Goal: Information Seeking & Learning: Learn about a topic

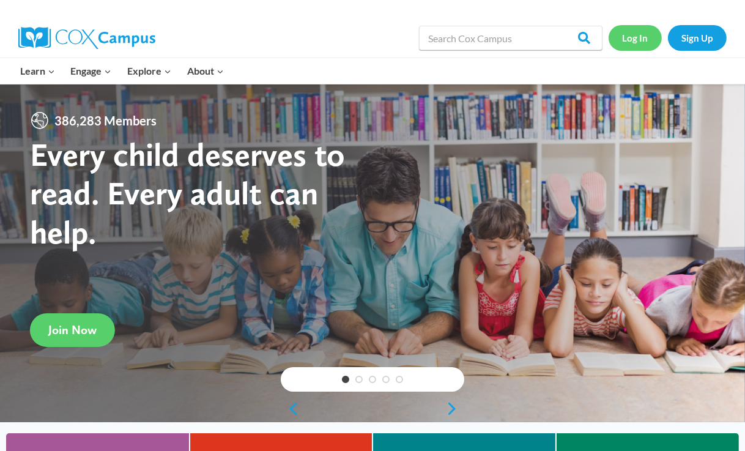
click at [632, 39] on link "Log In" at bounding box center [634, 37] width 53 height 25
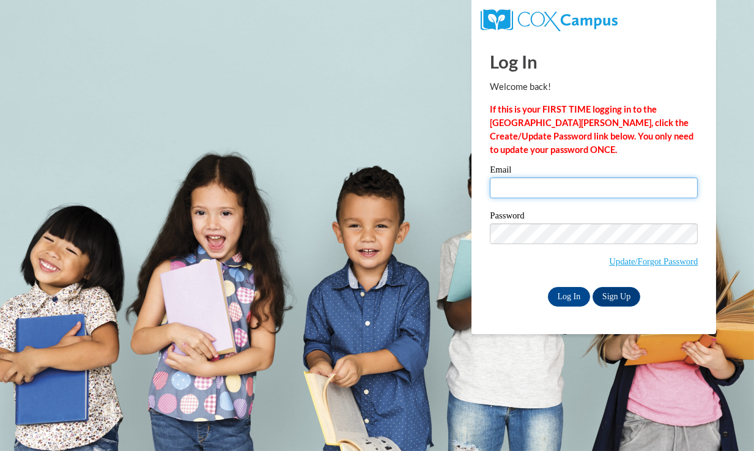
click at [520, 188] on input "Email" at bounding box center [594, 187] width 208 height 21
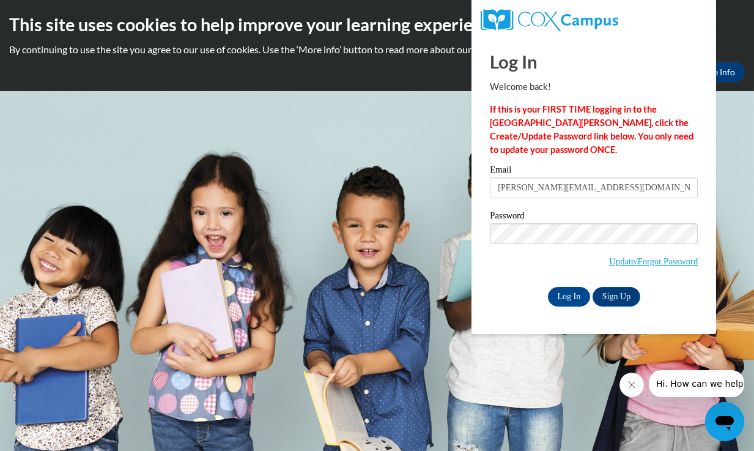
click at [0, 450] on nordpass-portal at bounding box center [0, 451] width 0 height 0
type input "amy_signalcenters.org"
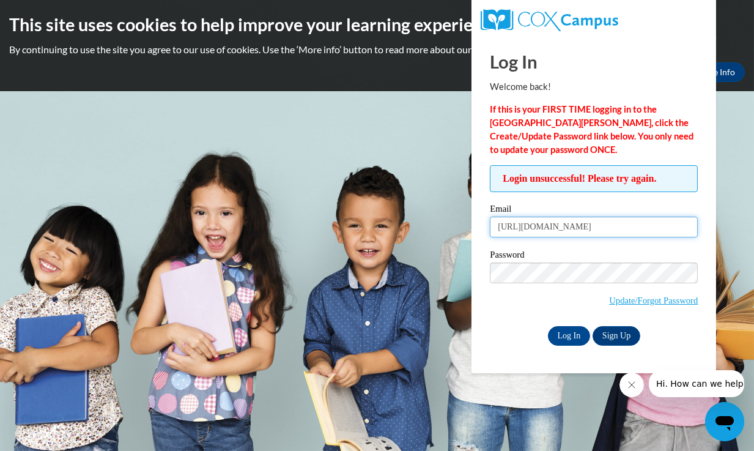
click at [591, 224] on input "amy_signalcenters.org" at bounding box center [594, 226] width 208 height 21
type input "amy_metcalfe@signalcenters.org"
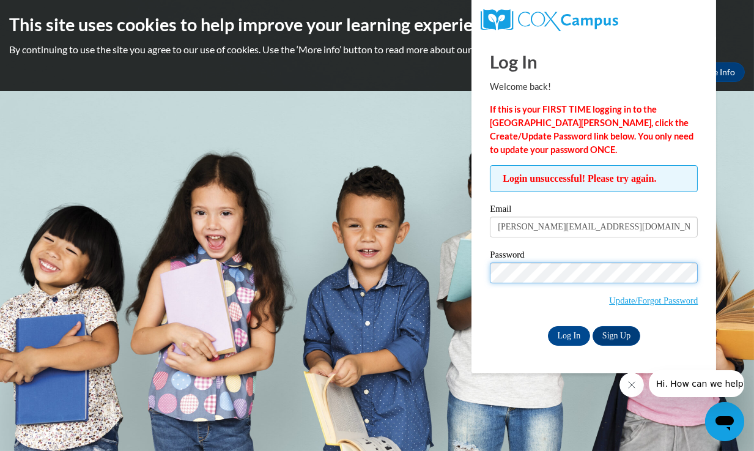
click at [548, 326] on input "Log In" at bounding box center [569, 336] width 43 height 20
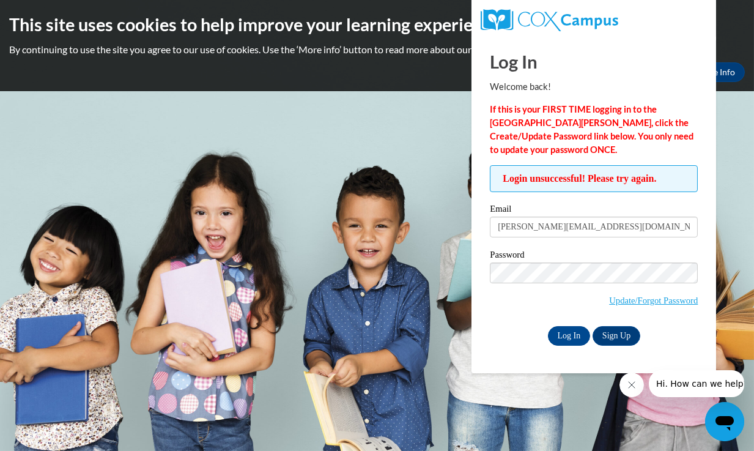
click at [0, 450] on nordpass-portal at bounding box center [0, 451] width 0 height 0
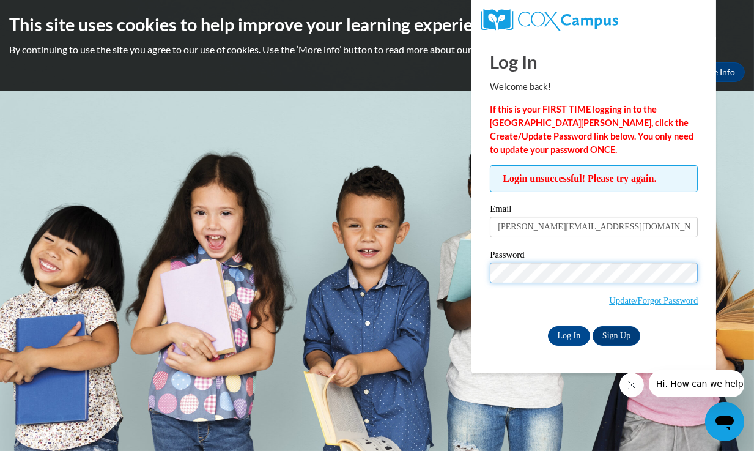
click at [548, 326] on input "Log In" at bounding box center [569, 336] width 43 height 20
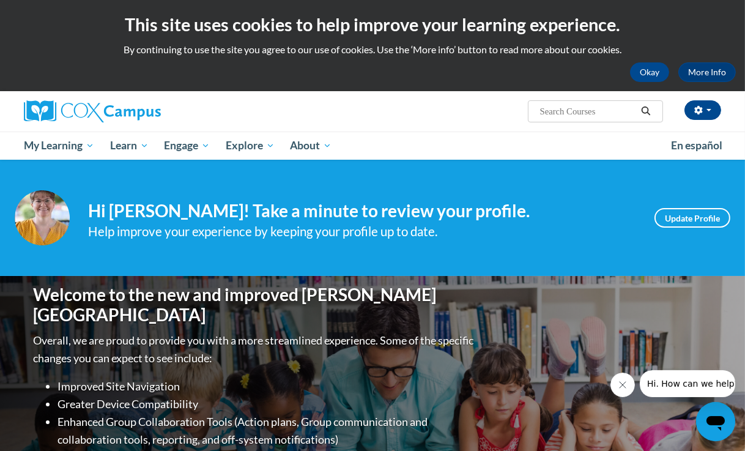
click at [607, 139] on ul "My Learning My Learning My Course Progress Certificates My Action Plans Group D…" at bounding box center [339, 145] width 647 height 28
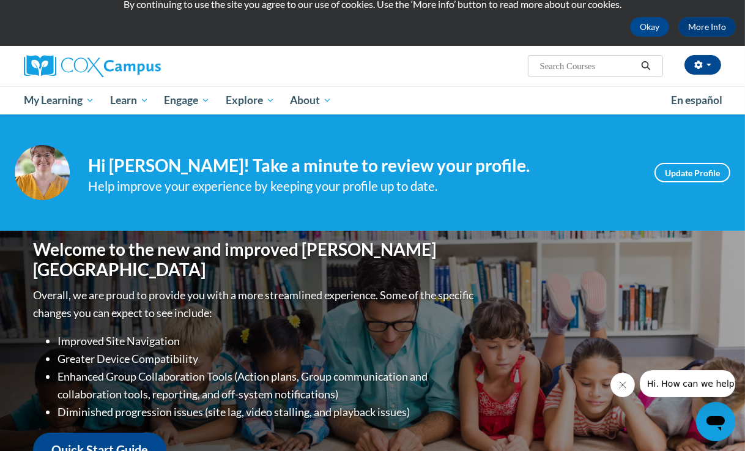
scroll to position [39, 0]
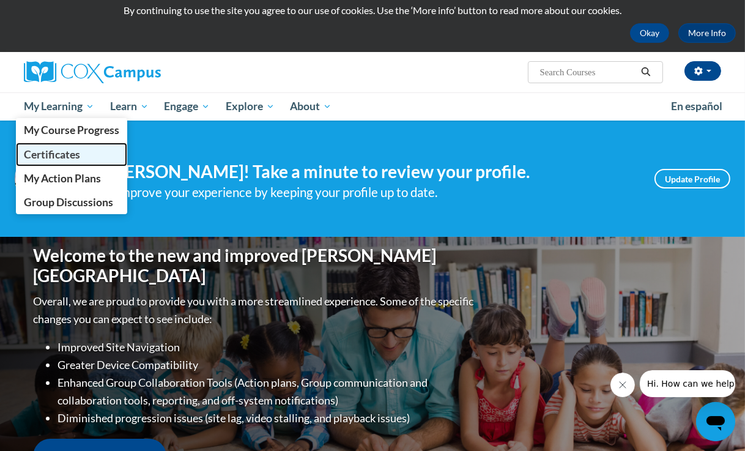
click at [50, 155] on span "Certificates" at bounding box center [52, 154] width 56 height 13
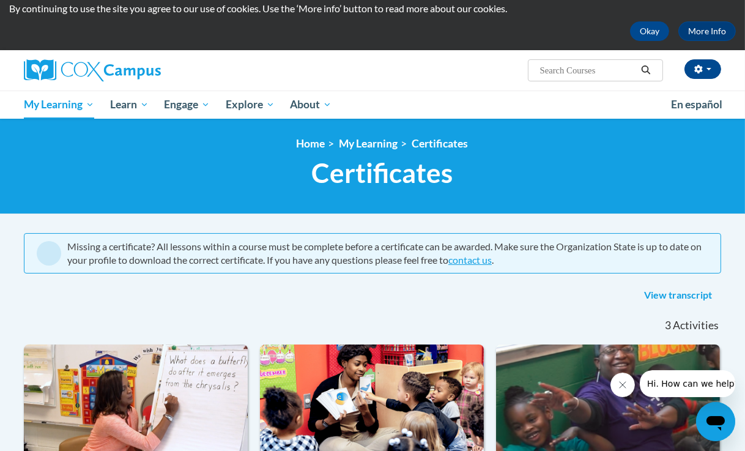
scroll to position [15, 0]
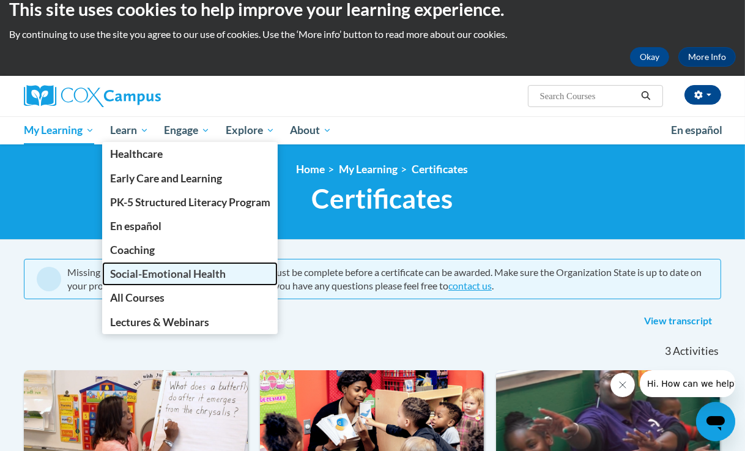
click at [141, 276] on span "Social-Emotional Health" at bounding box center [168, 273] width 116 height 13
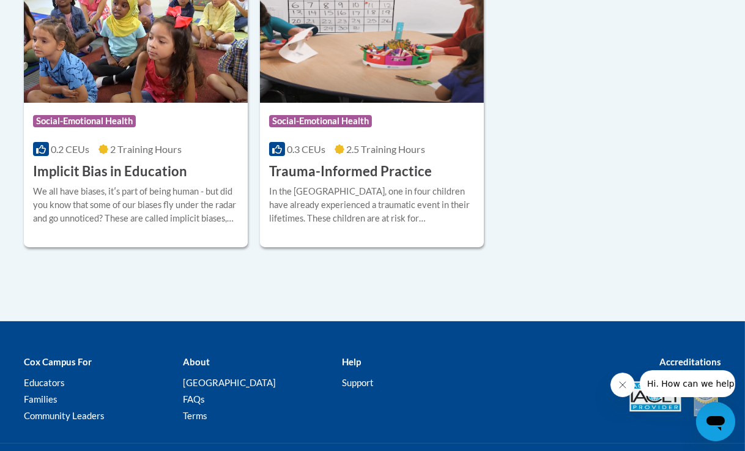
scroll to position [387, 0]
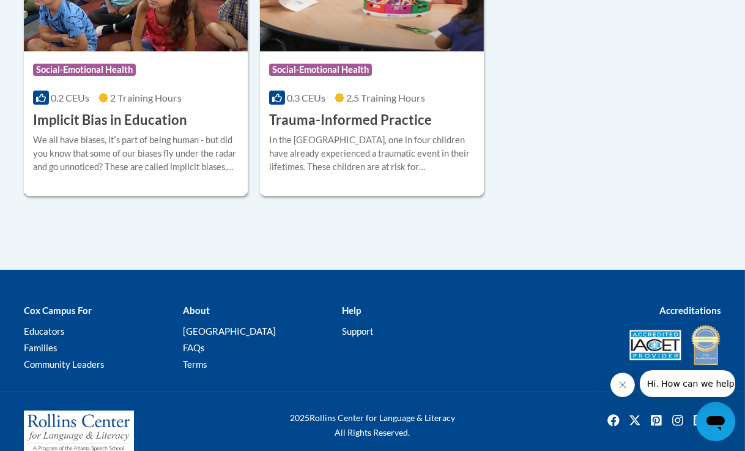
click at [132, 116] on h3 "Implicit Bias in Education" at bounding box center [110, 120] width 154 height 19
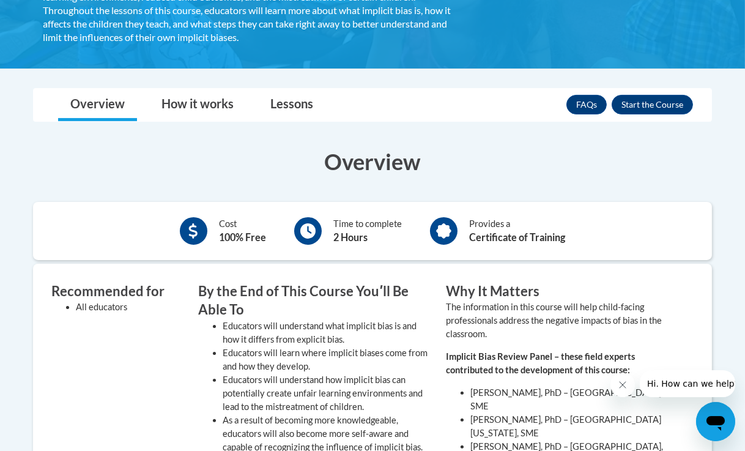
scroll to position [314, 0]
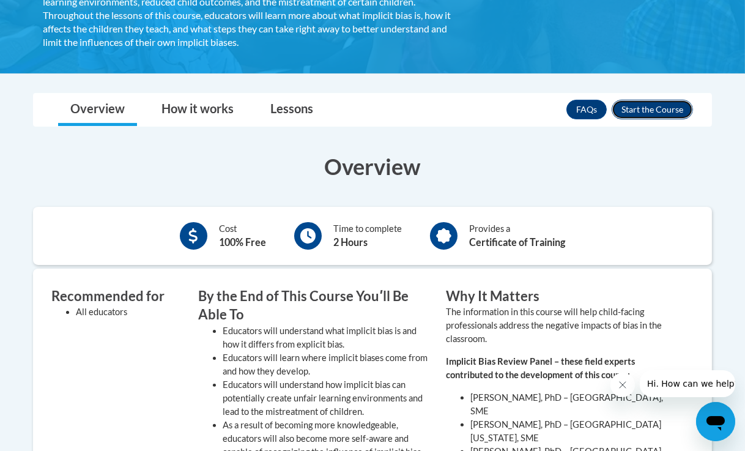
click at [648, 105] on button "Enroll" at bounding box center [652, 110] width 81 height 20
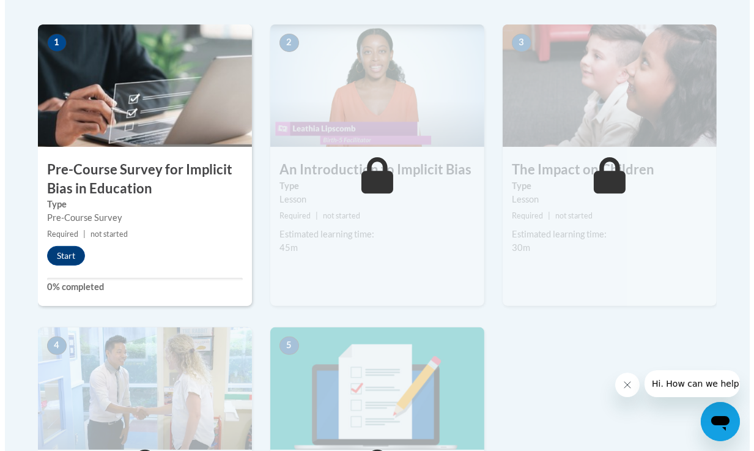
scroll to position [389, 0]
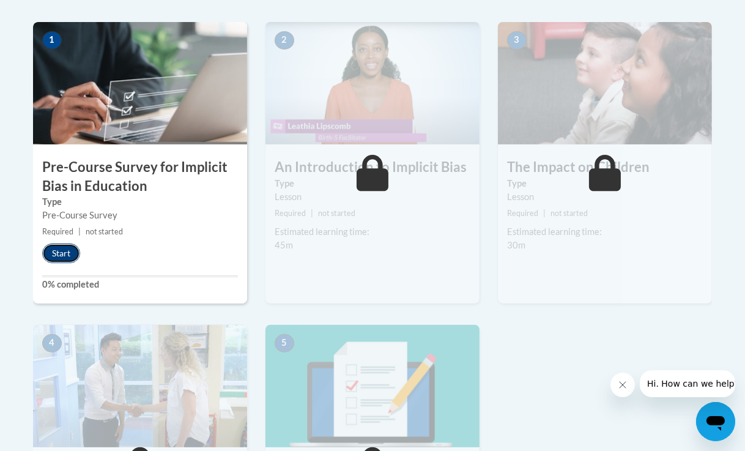
click at [65, 252] on button "Start" at bounding box center [61, 253] width 38 height 20
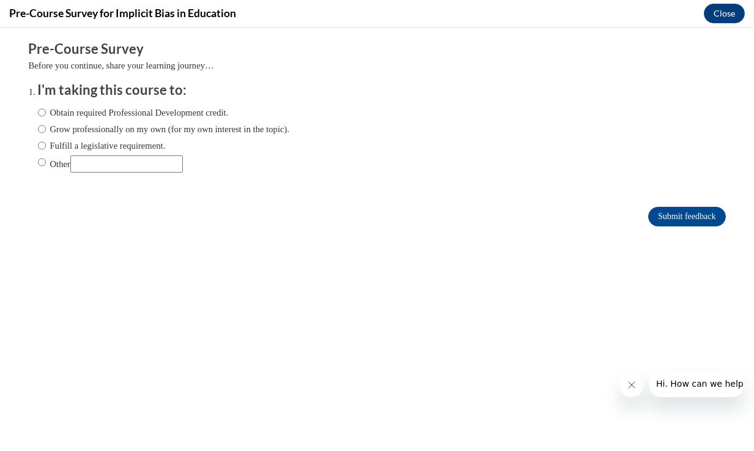
scroll to position [0, 0]
click at [38, 109] on input "Obtain required Professional Development credit." at bounding box center [42, 112] width 8 height 13
radio input "true"
click at [715, 15] on button "Close" at bounding box center [724, 14] width 41 height 20
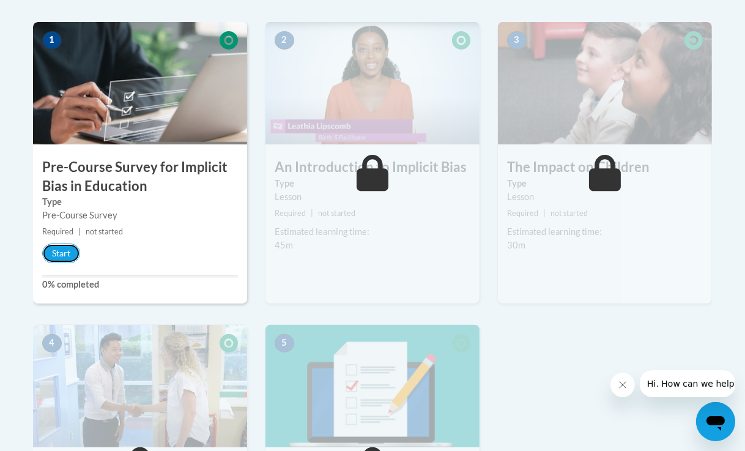
click at [67, 252] on button "Start" at bounding box center [61, 253] width 38 height 20
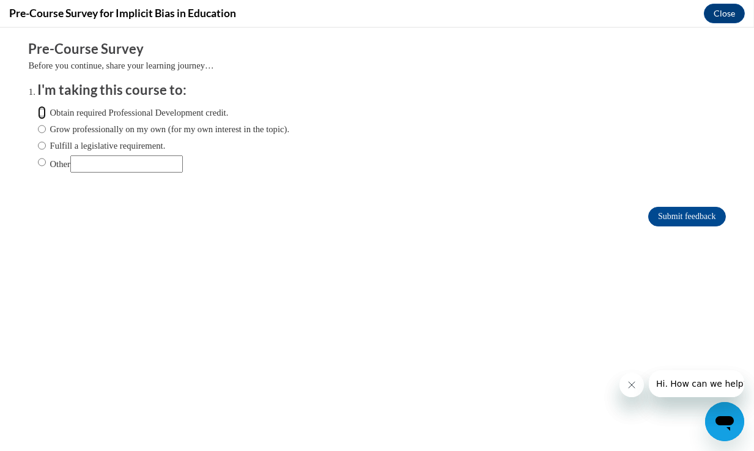
click at [38, 114] on input "Obtain required Professional Development credit." at bounding box center [42, 112] width 8 height 13
radio input "true"
drag, startPoint x: 671, startPoint y: 119, endPoint x: 630, endPoint y: 334, distance: 219.6
click at [630, 334] on body "Comments Pre-Course Survey Before you continue, share your learning journey… I'…" at bounding box center [377, 239] width 754 height 423
drag, startPoint x: 630, startPoint y: 334, endPoint x: 677, endPoint y: 224, distance: 119.5
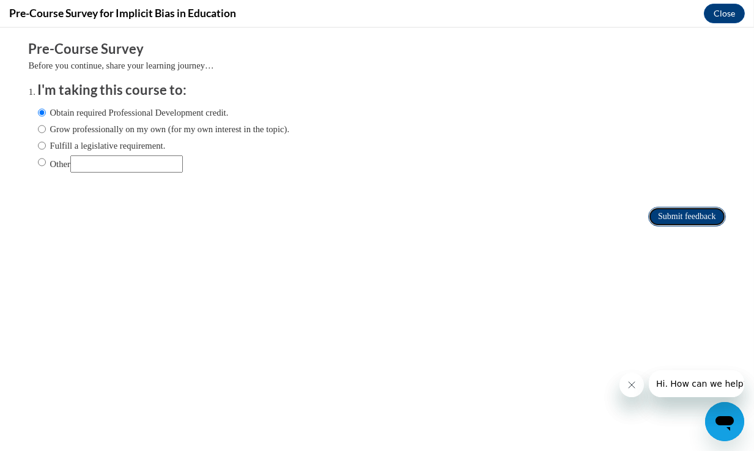
click at [677, 224] on input "Submit feedback" at bounding box center [686, 217] width 77 height 20
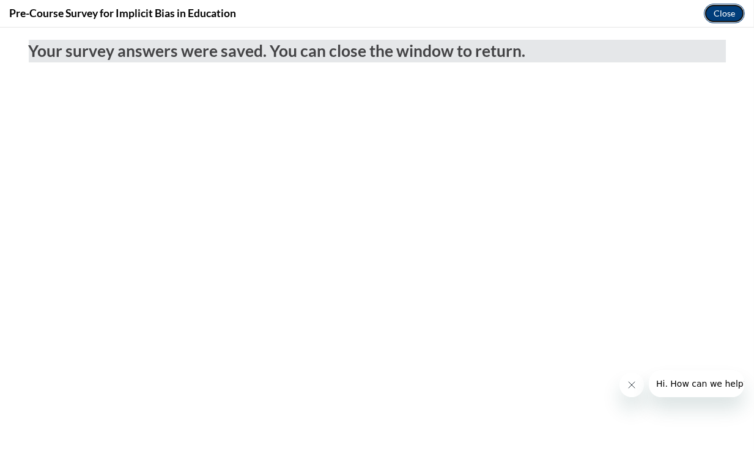
click at [724, 13] on button "Close" at bounding box center [724, 14] width 41 height 20
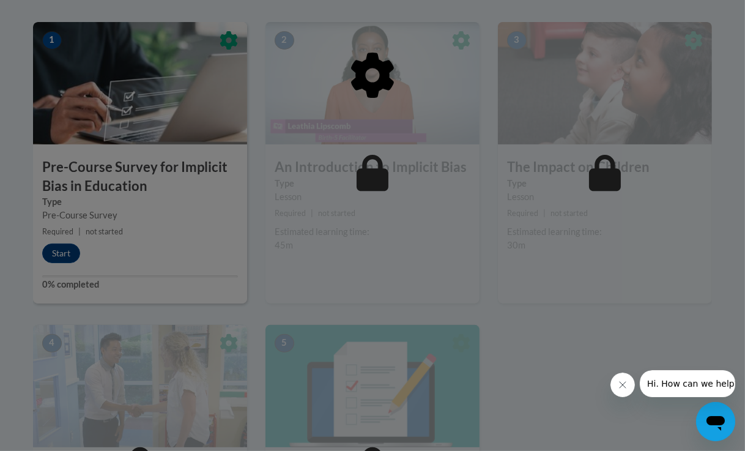
click at [69, 254] on div at bounding box center [372, 225] width 745 height 451
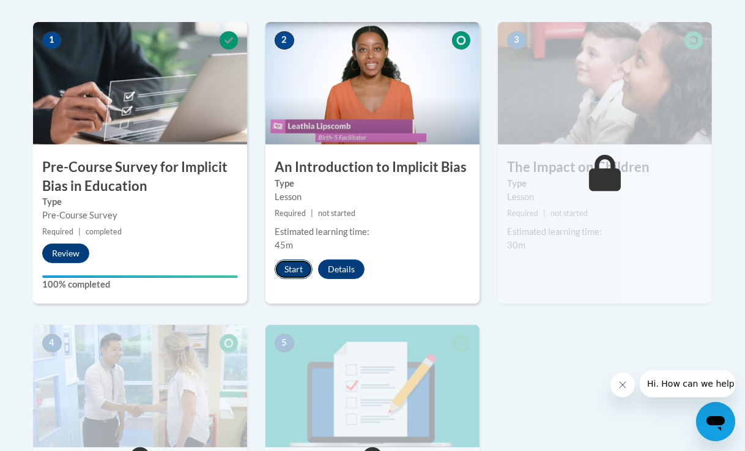
click at [294, 268] on button "Start" at bounding box center [294, 269] width 38 height 20
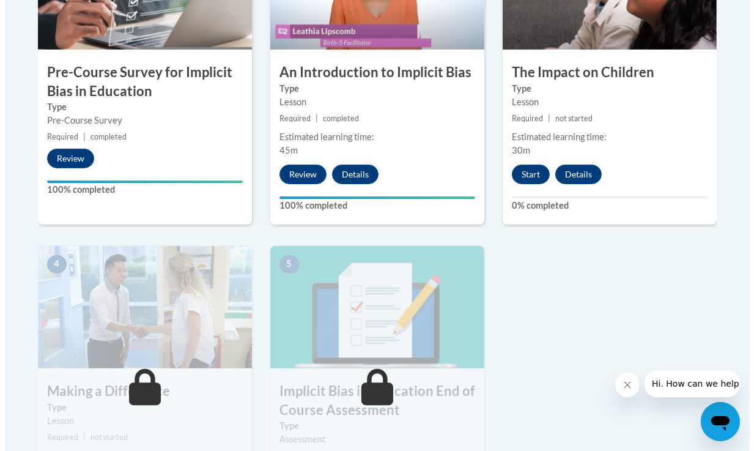
scroll to position [481, 0]
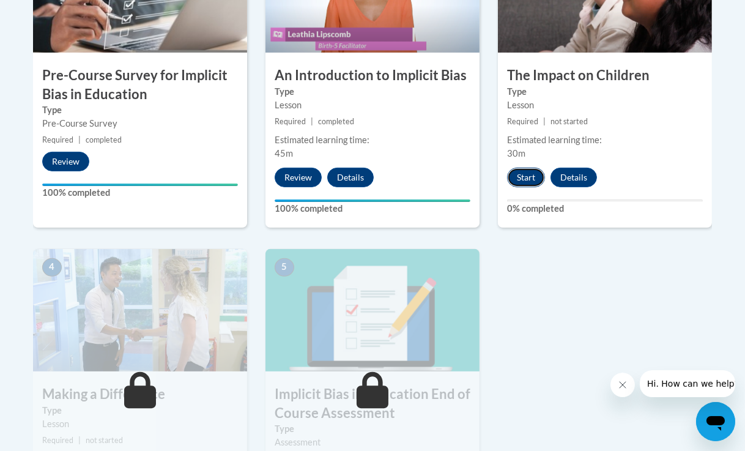
click at [523, 180] on button "Start" at bounding box center [526, 178] width 38 height 20
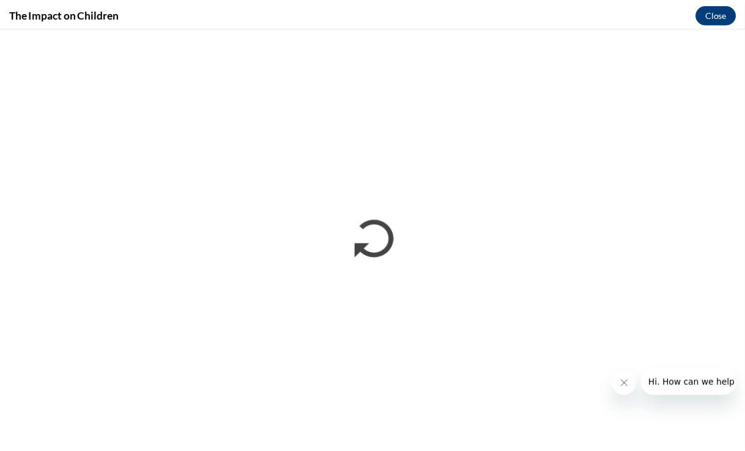
scroll to position [0, 0]
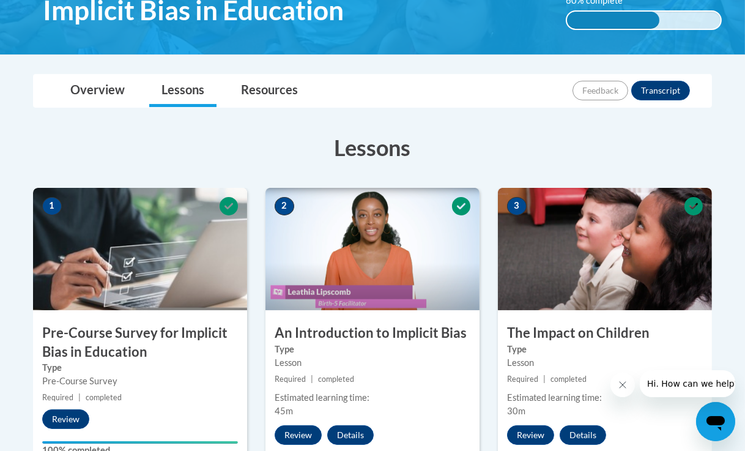
scroll to position [233, 0]
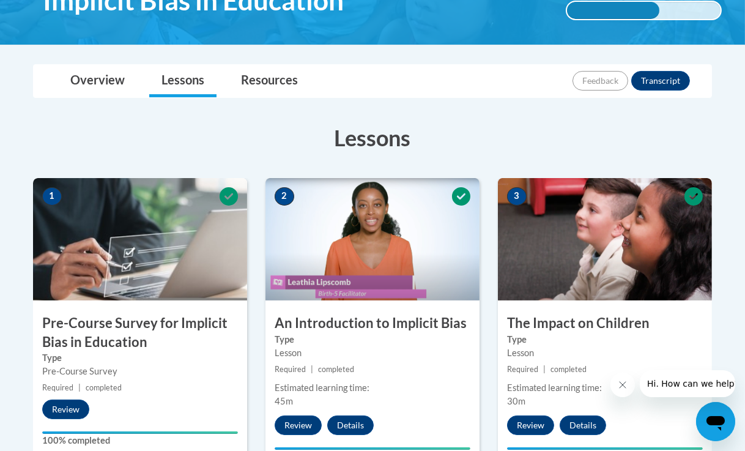
click at [742, 205] on body "This site uses cookies to help improve your learning experience. By continuing …" at bounding box center [372, 437] width 745 height 1340
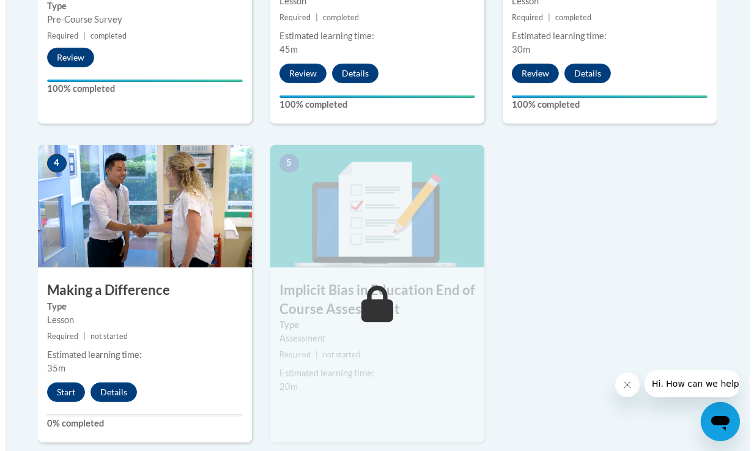
scroll to position [593, 0]
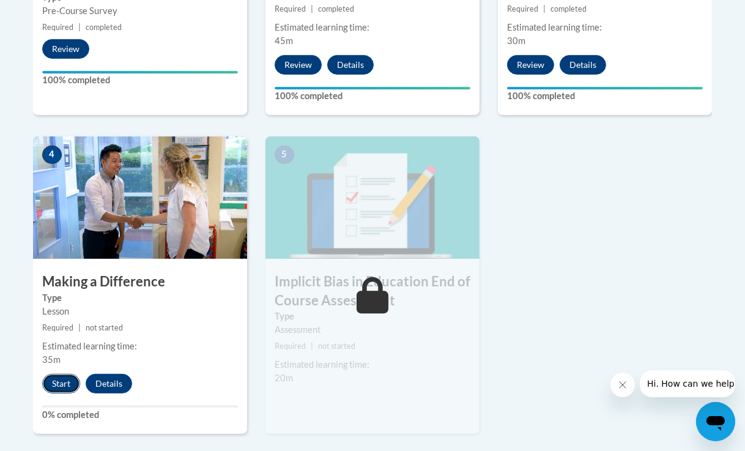
click at [62, 382] on button "Start" at bounding box center [61, 384] width 38 height 20
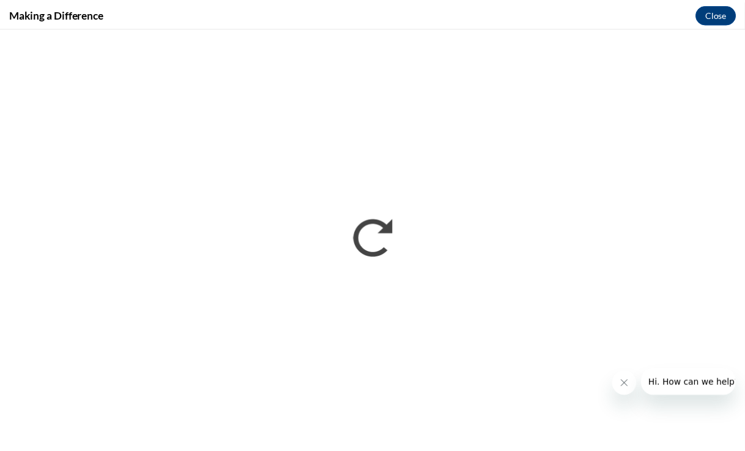
scroll to position [0, 0]
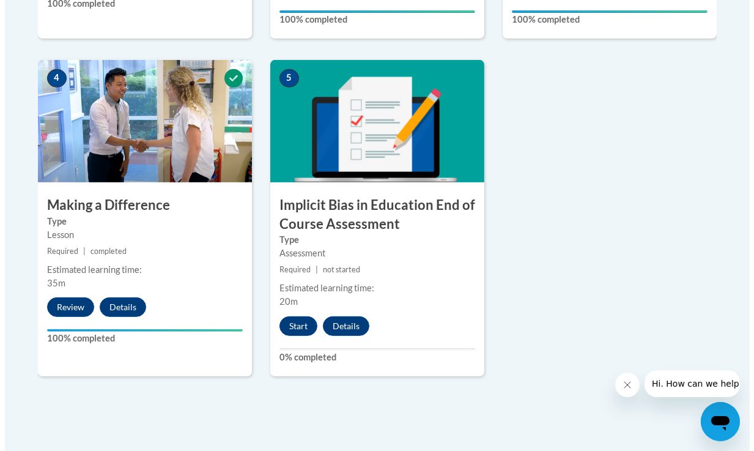
scroll to position [677, 0]
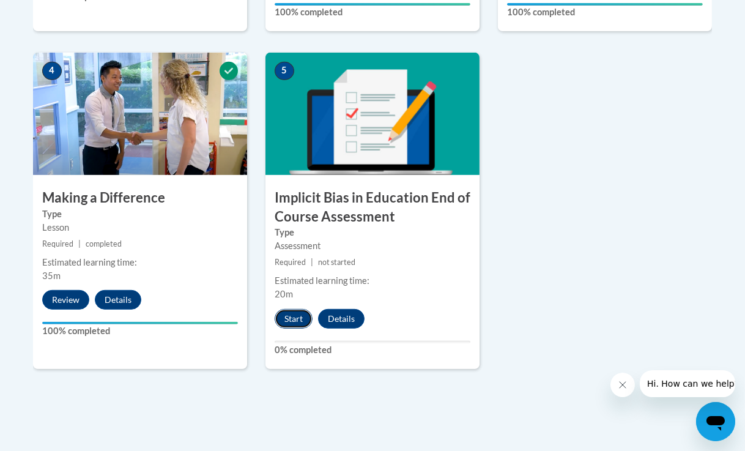
click at [298, 319] on button "Start" at bounding box center [294, 319] width 38 height 20
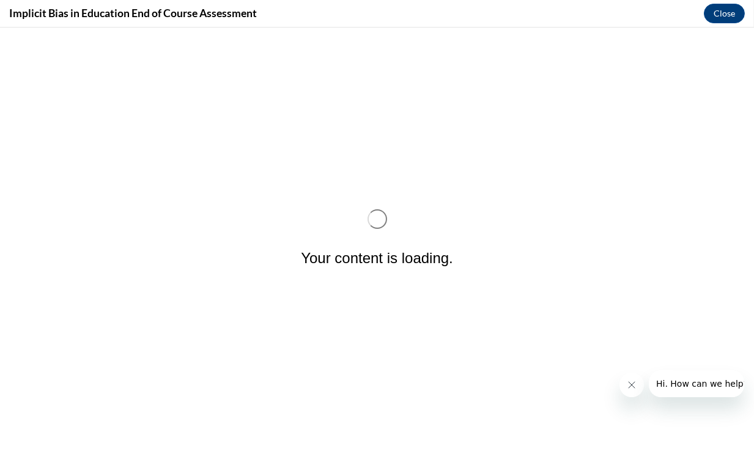
scroll to position [0, 0]
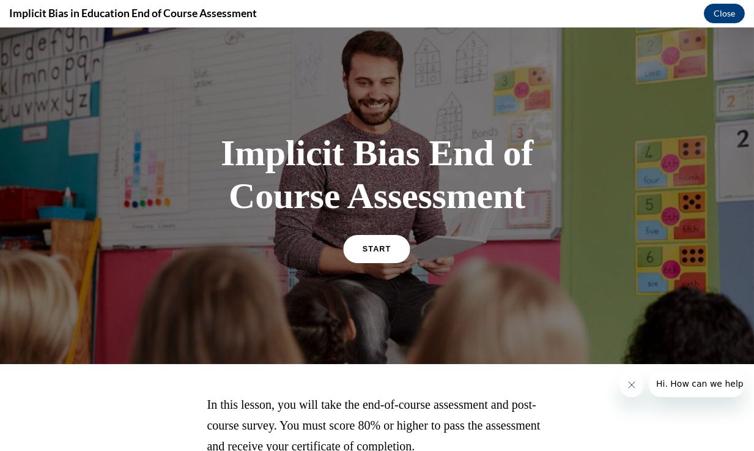
click at [388, 245] on link "START" at bounding box center [377, 248] width 67 height 28
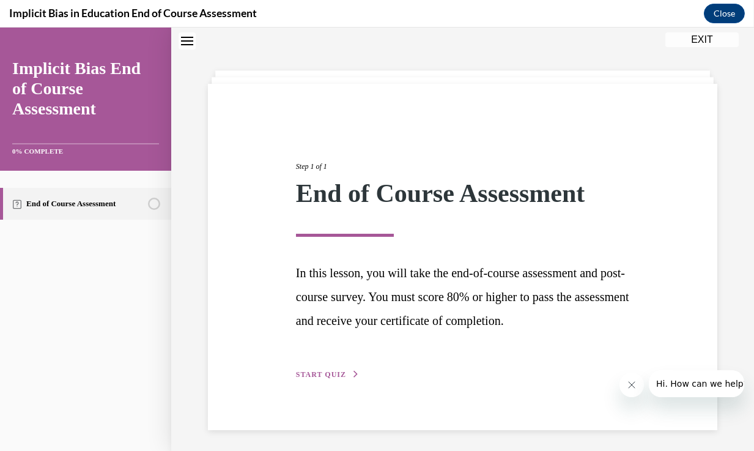
scroll to position [64, 0]
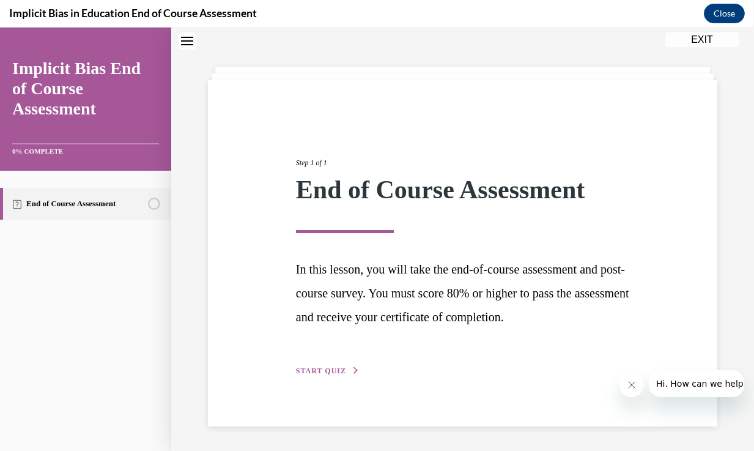
click at [331, 369] on span "START QUIZ" at bounding box center [321, 370] width 50 height 9
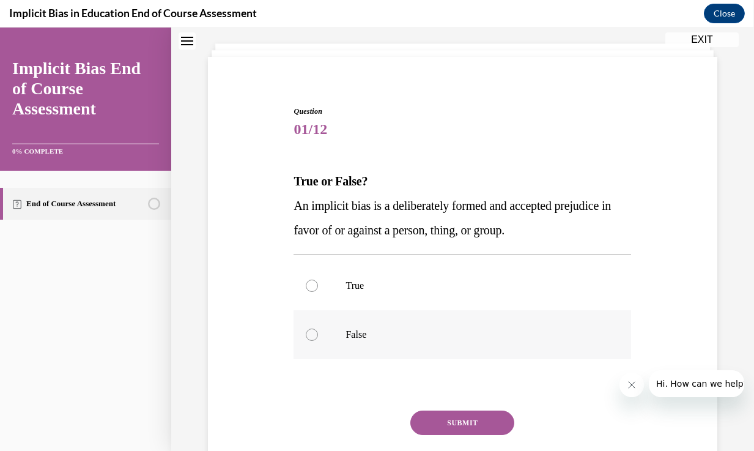
click at [313, 338] on div at bounding box center [312, 334] width 12 height 12
click at [313, 338] on input "False" at bounding box center [312, 334] width 12 height 12
radio input "true"
click at [434, 424] on button "SUBMIT" at bounding box center [462, 422] width 104 height 24
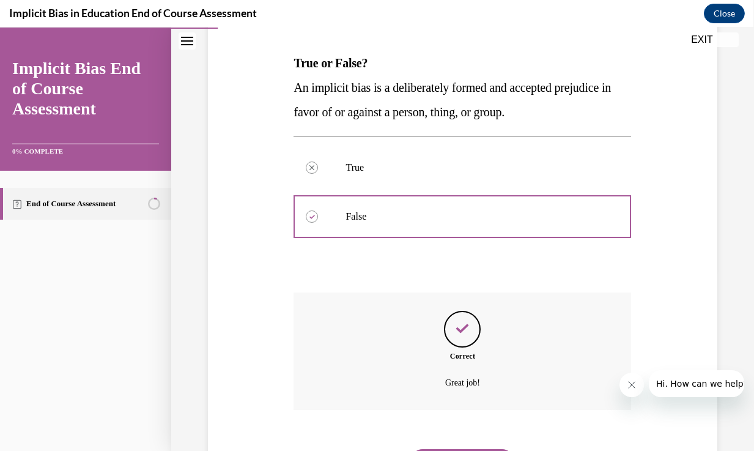
scroll to position [247, 0]
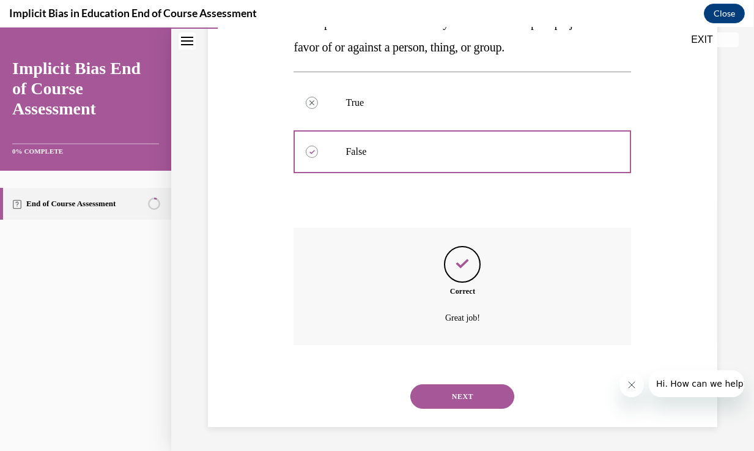
click at [459, 393] on button "NEXT" at bounding box center [462, 396] width 104 height 24
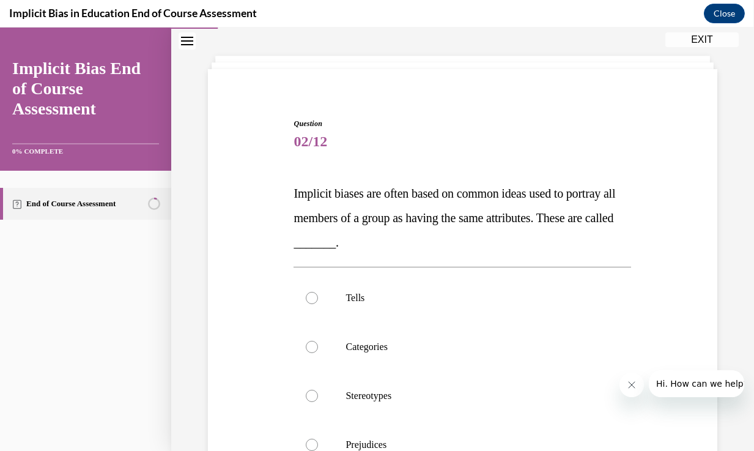
scroll to position [53, 0]
click at [355, 393] on p "Stereotypes" at bounding box center [472, 395] width 255 height 12
click at [318, 393] on input "Stereotypes" at bounding box center [312, 395] width 12 height 12
radio input "true"
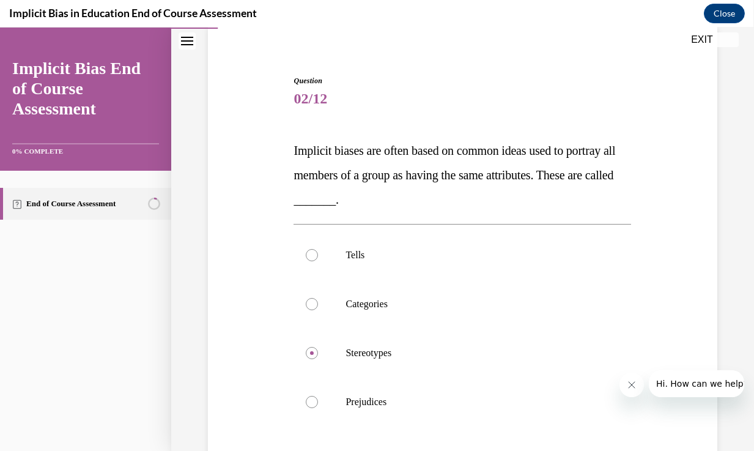
scroll to position [125, 0]
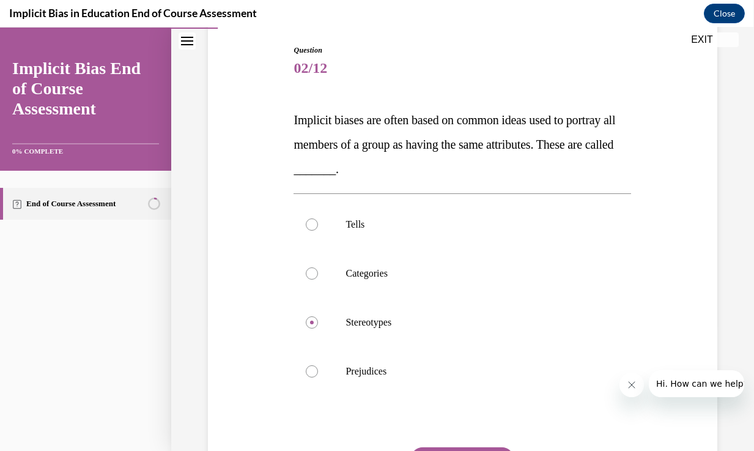
click at [465, 450] on button "SUBMIT" at bounding box center [462, 459] width 104 height 24
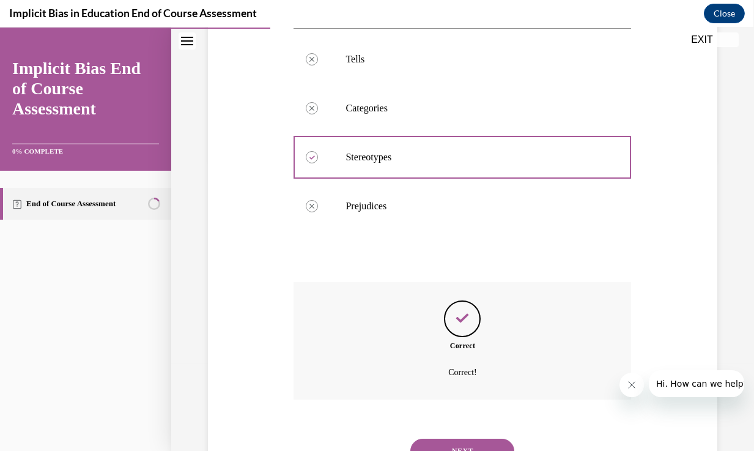
scroll to position [345, 0]
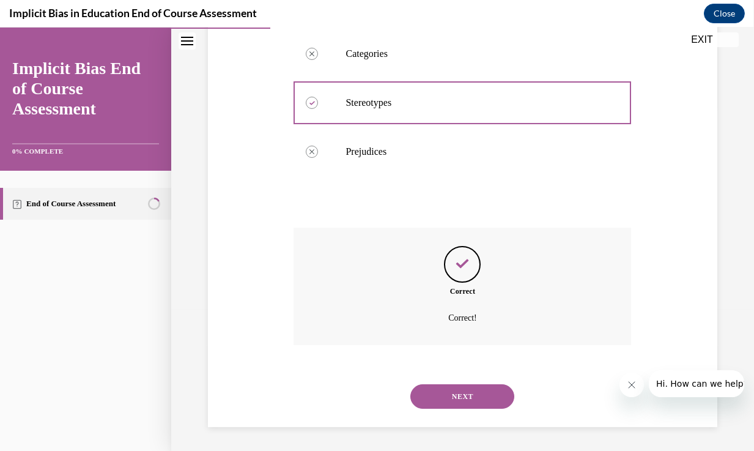
click at [477, 395] on button "NEXT" at bounding box center [462, 396] width 104 height 24
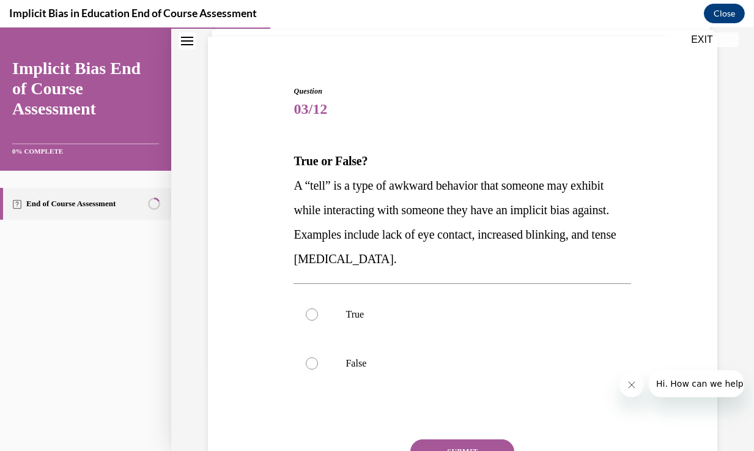
scroll to position [99, 0]
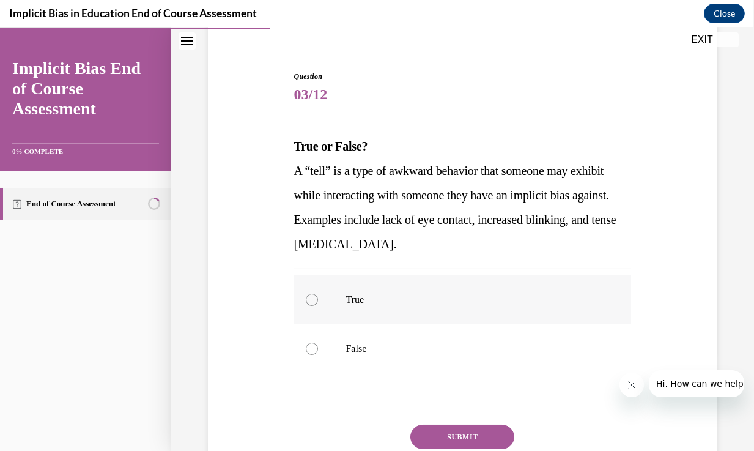
click at [309, 302] on div at bounding box center [312, 300] width 12 height 12
click at [309, 302] on input "True" at bounding box center [312, 300] width 12 height 12
radio input "true"
click at [415, 429] on button "SUBMIT" at bounding box center [462, 436] width 104 height 24
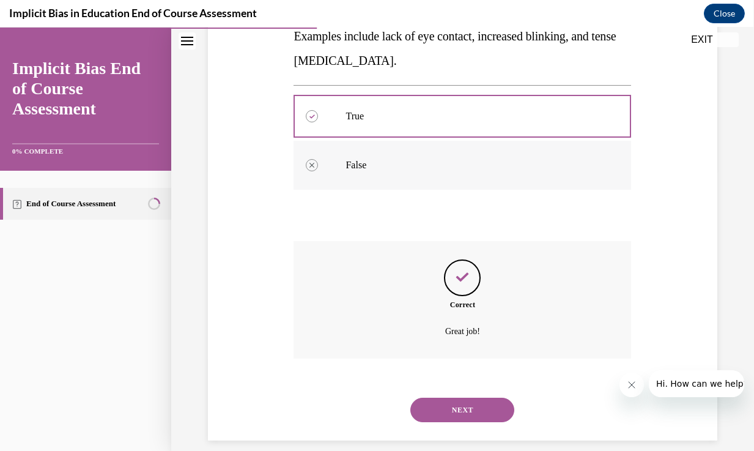
scroll to position [296, 0]
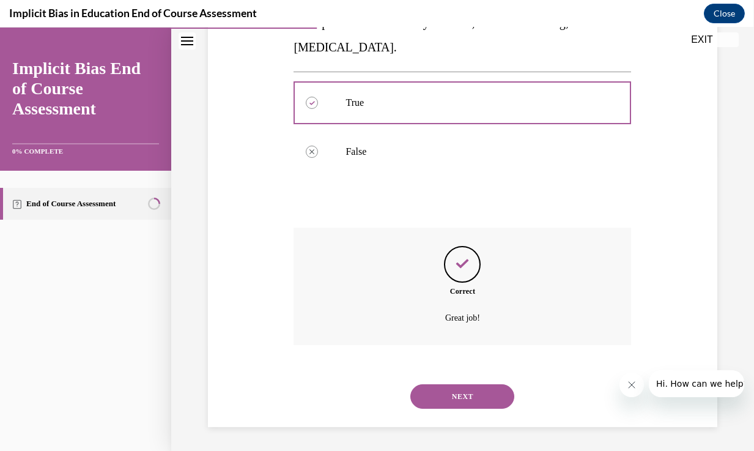
click at [462, 393] on button "NEXT" at bounding box center [462, 396] width 104 height 24
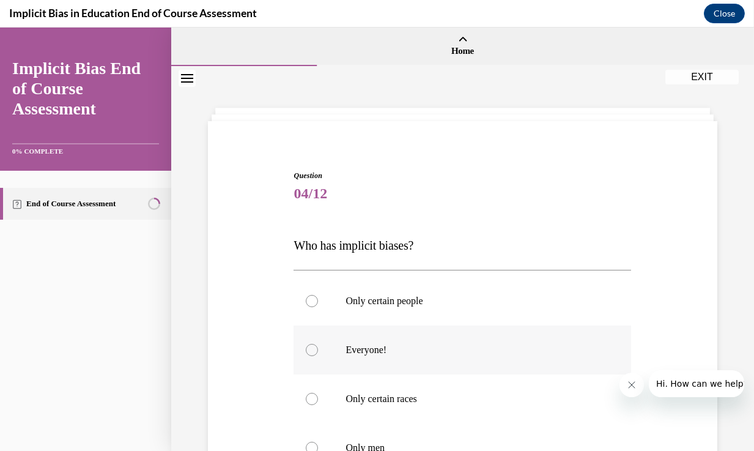
click at [312, 350] on div at bounding box center [312, 350] width 12 height 12
click at [312, 350] on input "Everyone!" at bounding box center [312, 350] width 12 height 12
radio input "true"
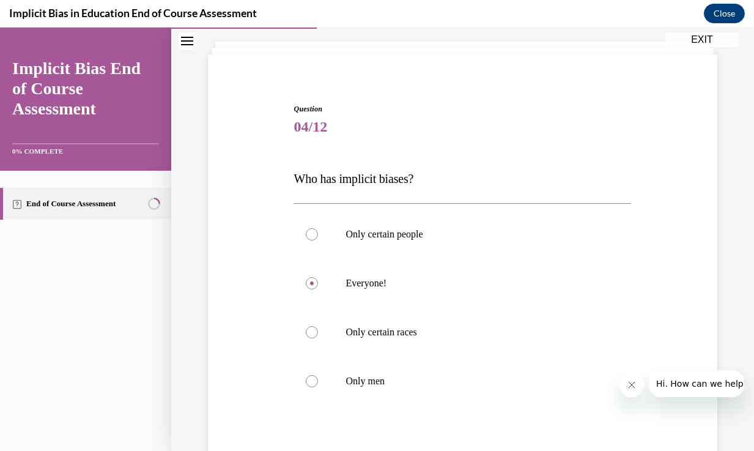
scroll to position [90, 0]
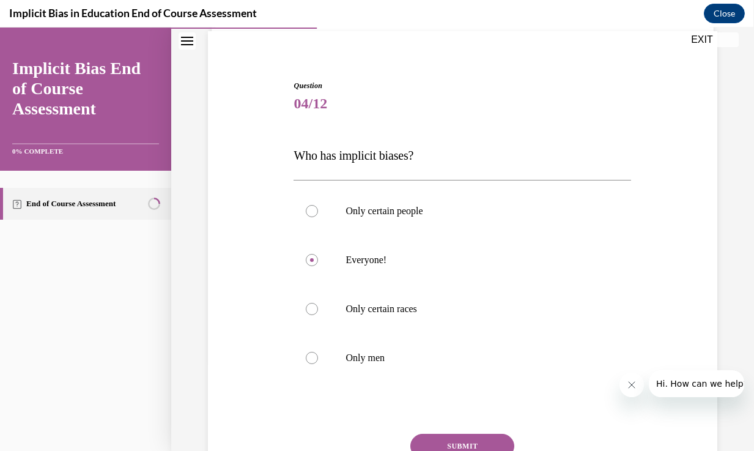
click at [490, 437] on button "SUBMIT" at bounding box center [462, 446] width 104 height 24
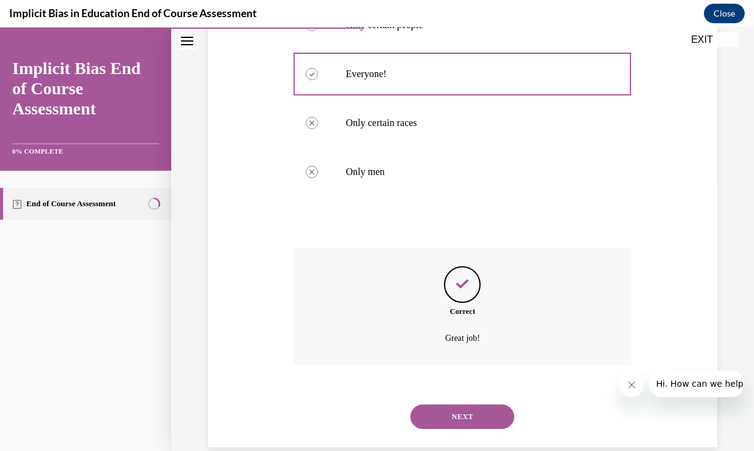
scroll to position [296, 0]
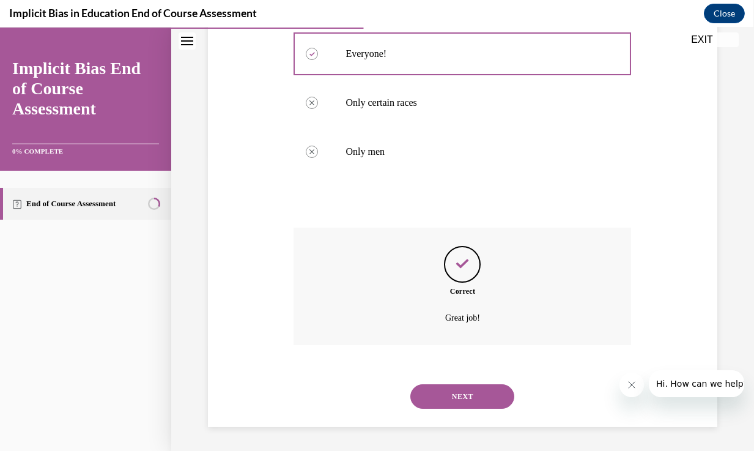
click at [443, 394] on button "NEXT" at bounding box center [462, 396] width 104 height 24
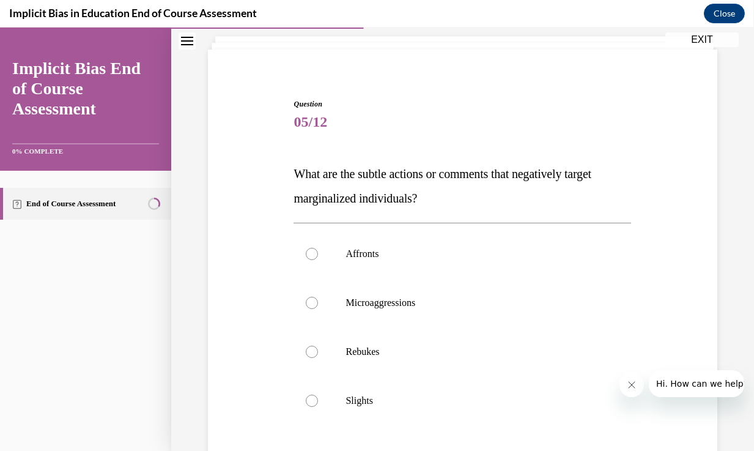
scroll to position [73, 0]
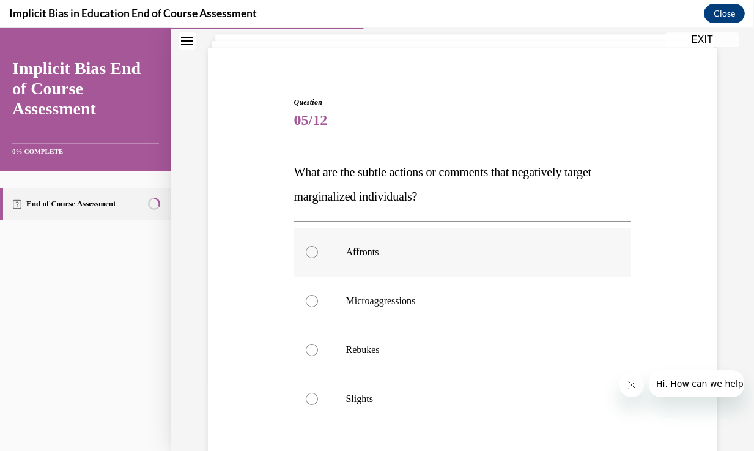
click at [588, 239] on label "Affronts" at bounding box center [463, 251] width 338 height 49
click at [318, 246] on input "Affronts" at bounding box center [312, 252] width 12 height 12
radio input "true"
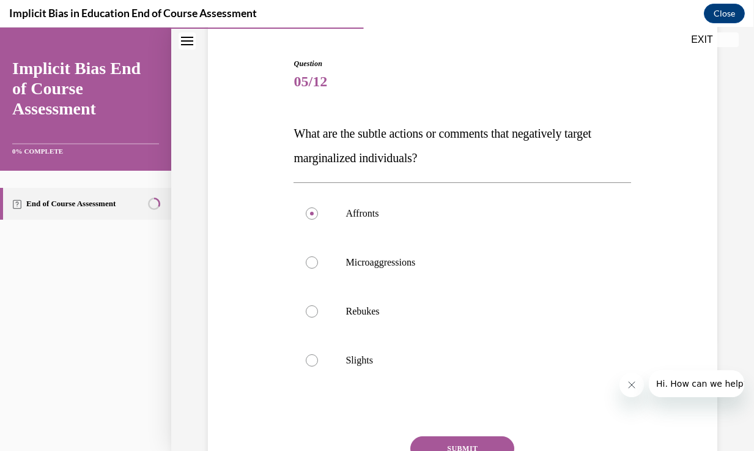
scroll to position [130, 0]
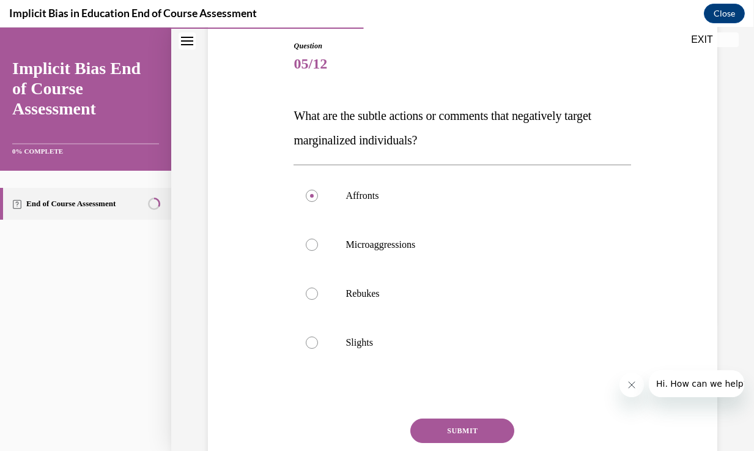
click at [456, 427] on button "SUBMIT" at bounding box center [462, 430] width 104 height 24
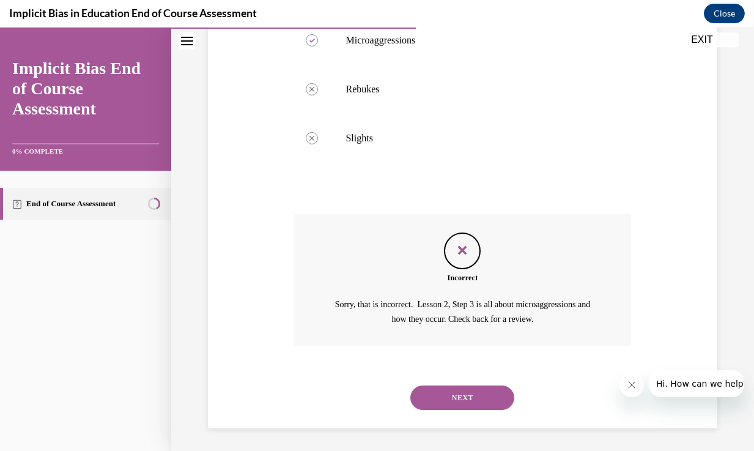
scroll to position [334, 0]
click at [470, 397] on button "NEXT" at bounding box center [462, 397] width 104 height 24
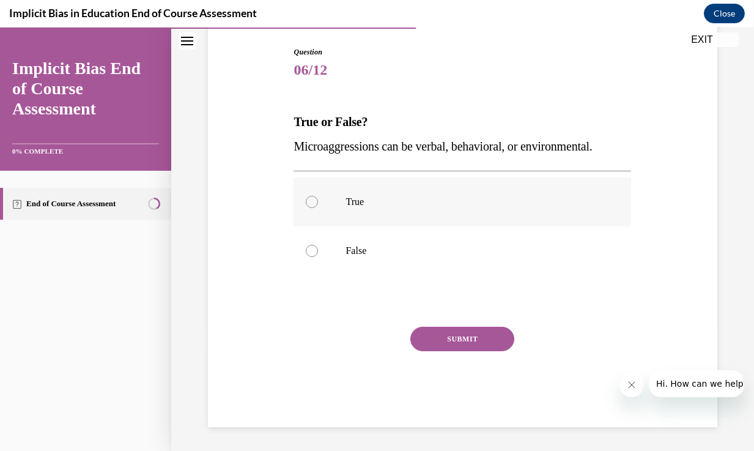
click at [313, 203] on div at bounding box center [312, 202] width 12 height 12
click at [313, 203] on input "True" at bounding box center [312, 202] width 12 height 12
radio input "true"
click at [413, 323] on div "Question 06/12 True or False? Microaggressions can be verbal, behavioral, or en…" at bounding box center [463, 236] width 338 height 380
click at [415, 327] on button "SUBMIT" at bounding box center [462, 339] width 104 height 24
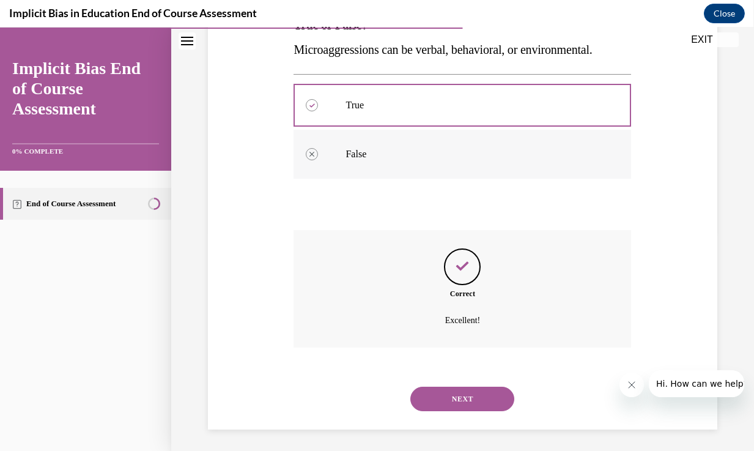
scroll to position [223, 0]
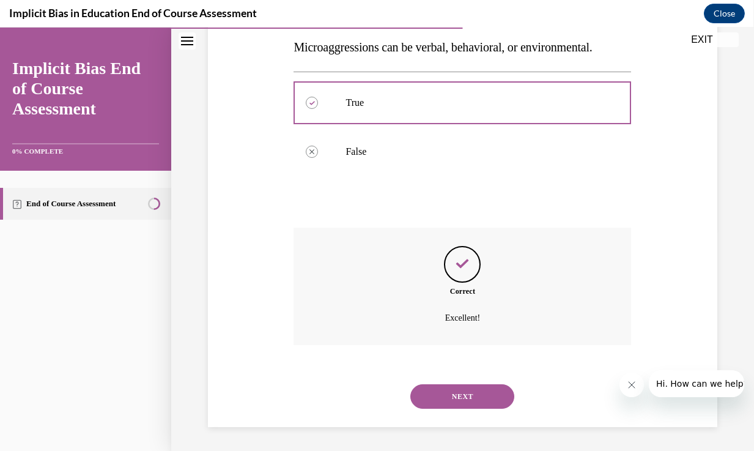
click at [437, 397] on button "NEXT" at bounding box center [462, 396] width 104 height 24
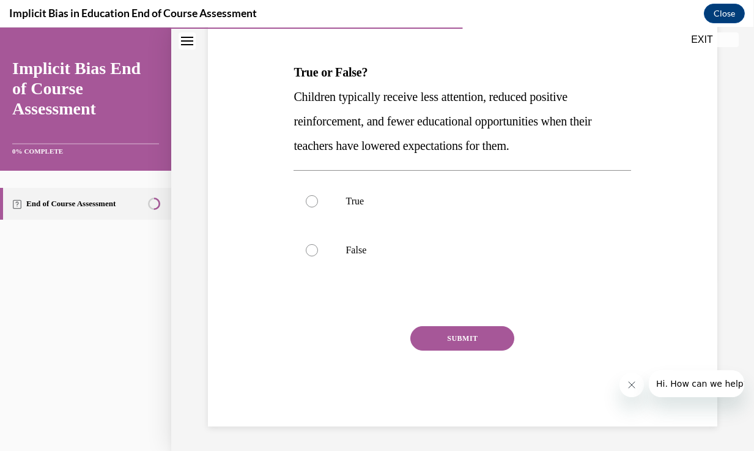
scroll to position [0, 0]
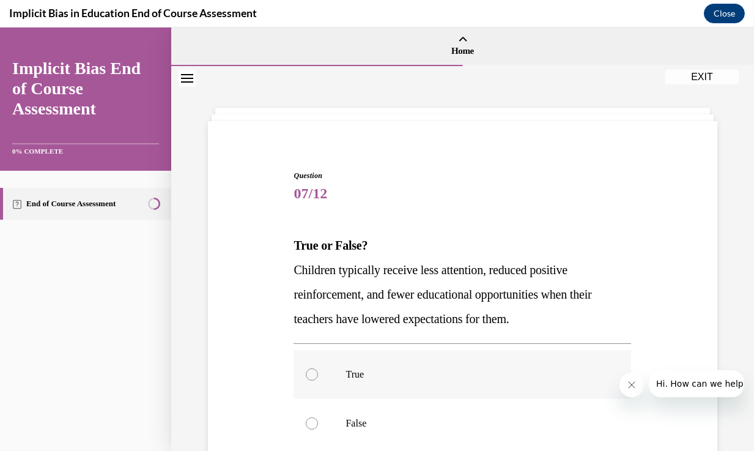
click at [316, 372] on div at bounding box center [312, 374] width 12 height 12
click at [316, 372] on input "True" at bounding box center [312, 374] width 12 height 12
radio input "true"
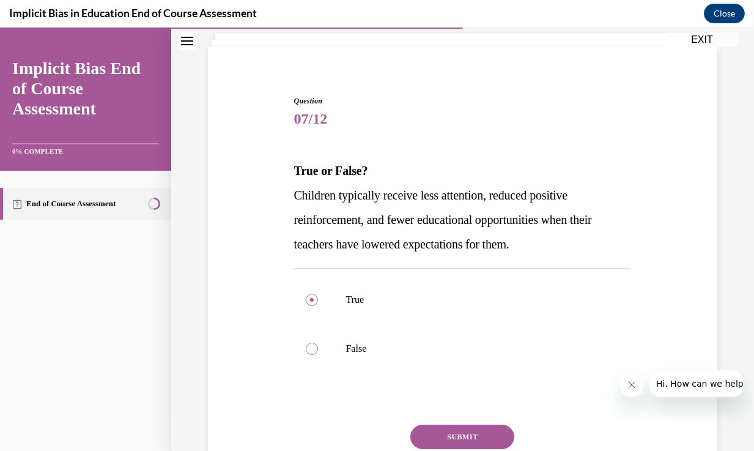
scroll to position [116, 0]
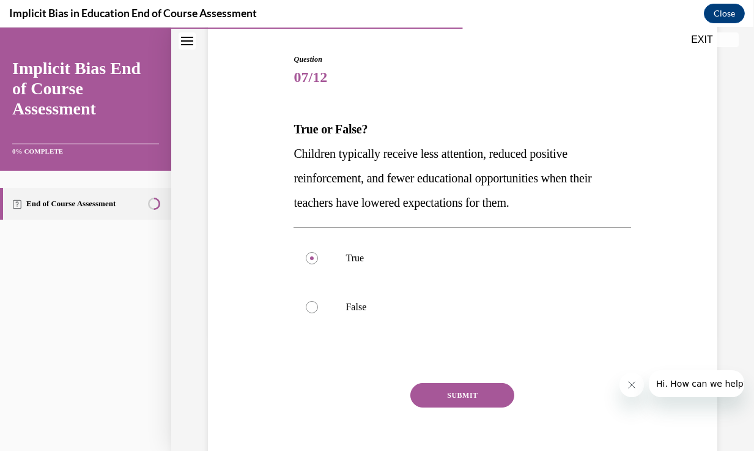
click at [446, 383] on button "SUBMIT" at bounding box center [462, 395] width 104 height 24
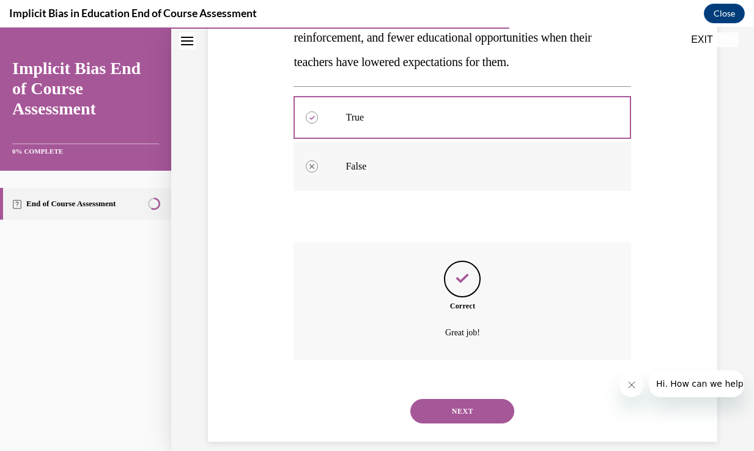
scroll to position [272, 0]
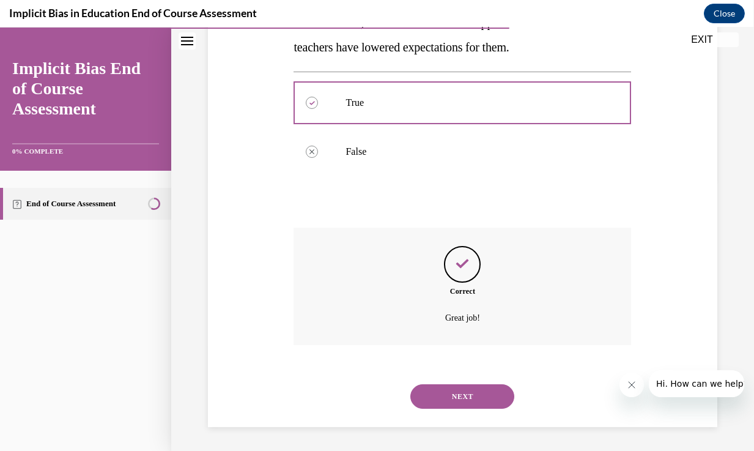
click at [464, 397] on button "NEXT" at bounding box center [462, 396] width 104 height 24
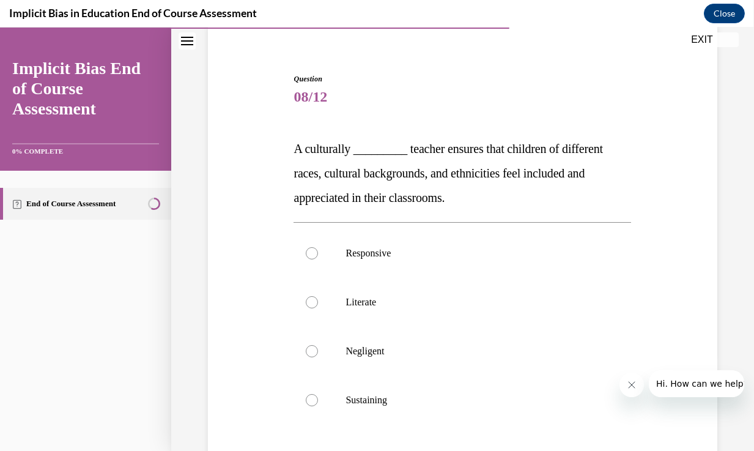
scroll to position [97, 0]
click at [306, 254] on div at bounding box center [312, 252] width 12 height 12
click at [306, 254] on input "Responsive" at bounding box center [312, 252] width 12 height 12
radio input "true"
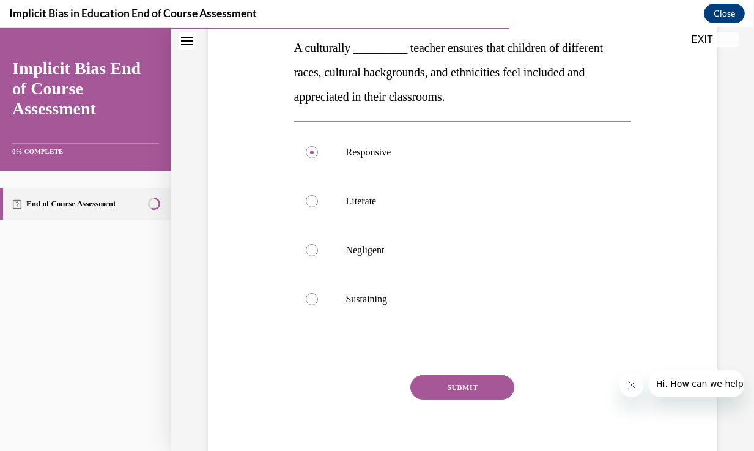
scroll to position [232, 0]
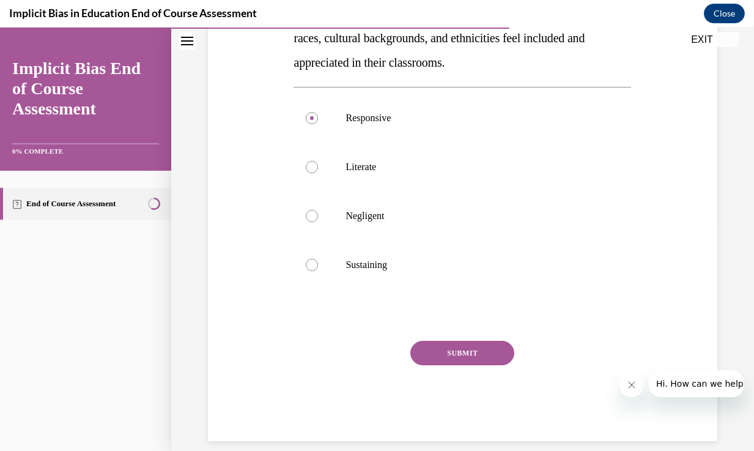
click at [453, 355] on button "SUBMIT" at bounding box center [462, 353] width 104 height 24
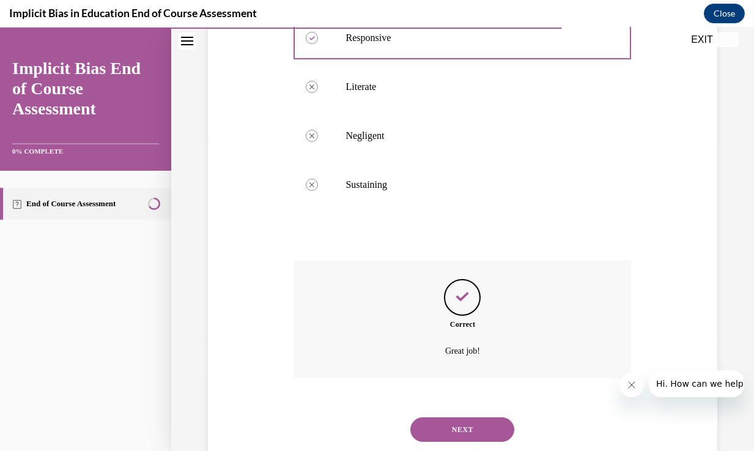
scroll to position [345, 0]
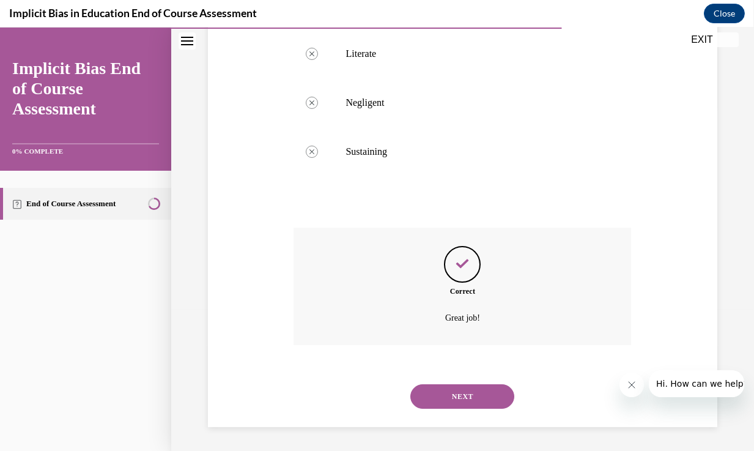
click at [486, 395] on button "NEXT" at bounding box center [462, 396] width 104 height 24
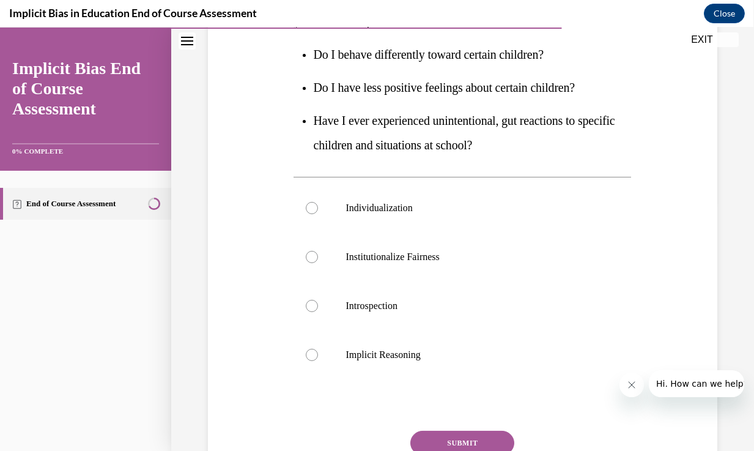
scroll to position [249, 0]
click at [410, 205] on p "Individualization" at bounding box center [472, 207] width 255 height 12
click at [318, 205] on input "Individualization" at bounding box center [312, 207] width 12 height 12
radio input "true"
click at [445, 437] on button "SUBMIT" at bounding box center [462, 441] width 104 height 24
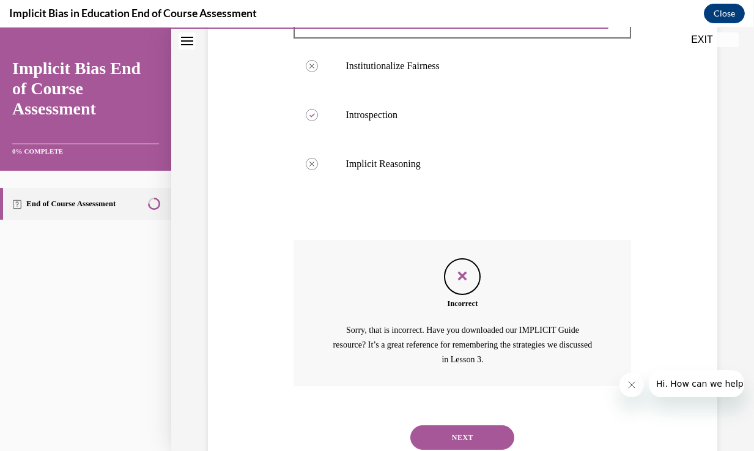
scroll to position [480, 0]
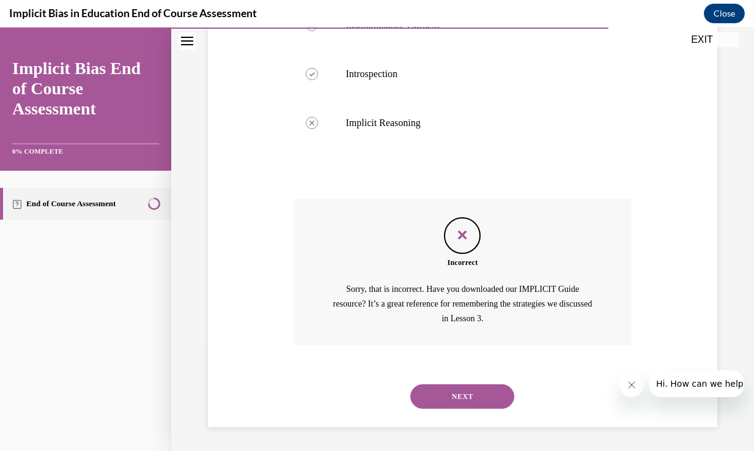
click at [461, 402] on button "NEXT" at bounding box center [462, 396] width 104 height 24
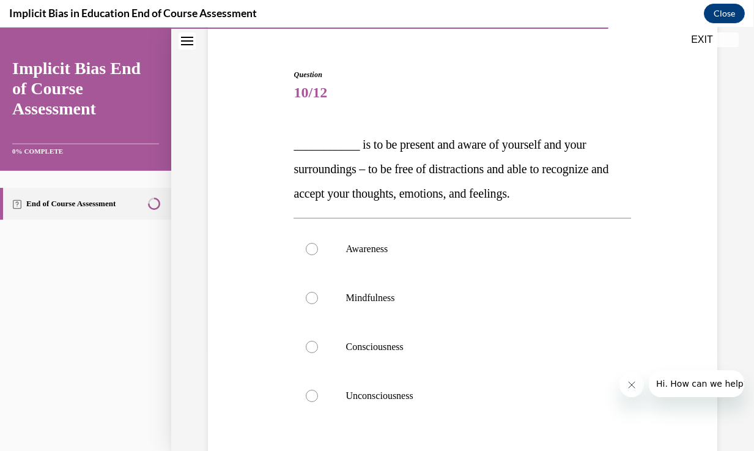
scroll to position [103, 0]
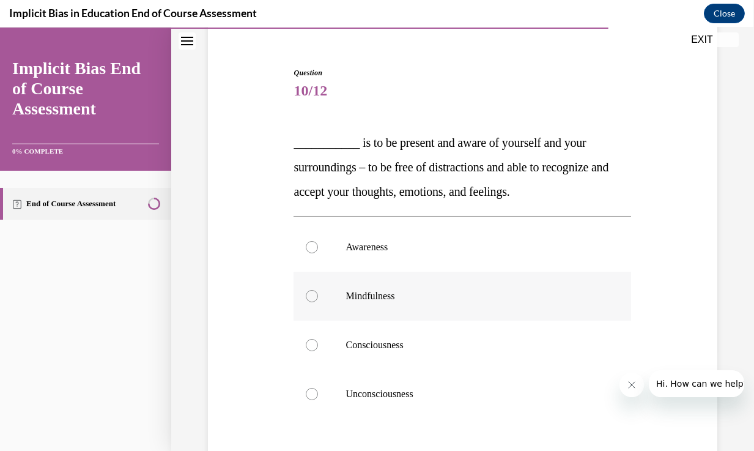
click at [374, 294] on p "Mindfulness" at bounding box center [472, 296] width 255 height 12
click at [318, 294] on input "Mindfulness" at bounding box center [312, 296] width 12 height 12
radio input "true"
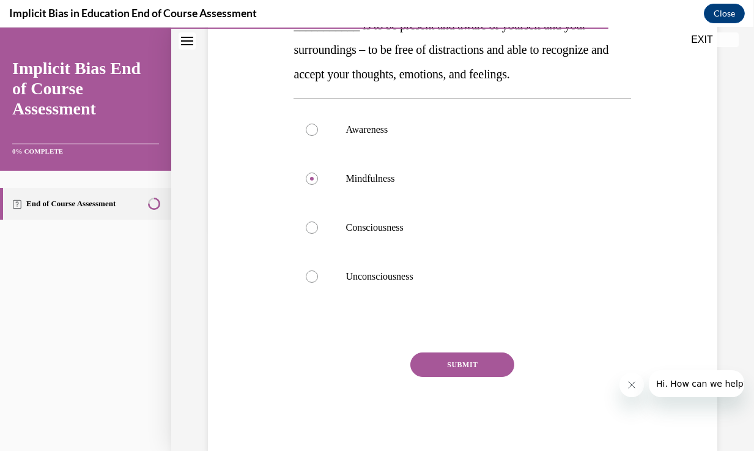
scroll to position [235, 0]
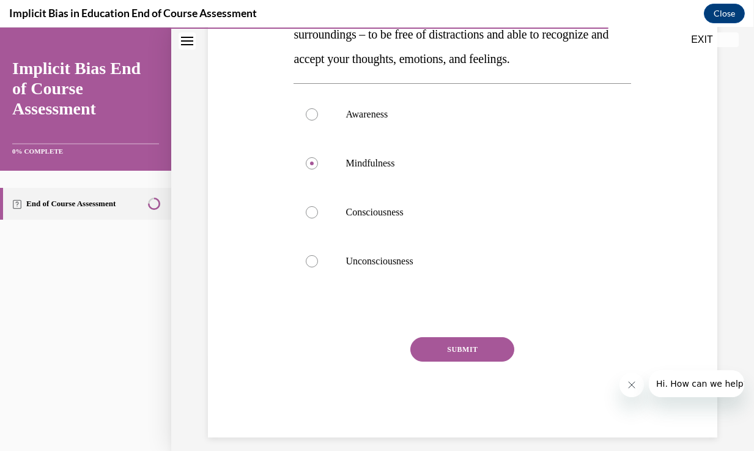
click at [471, 355] on button "SUBMIT" at bounding box center [462, 349] width 104 height 24
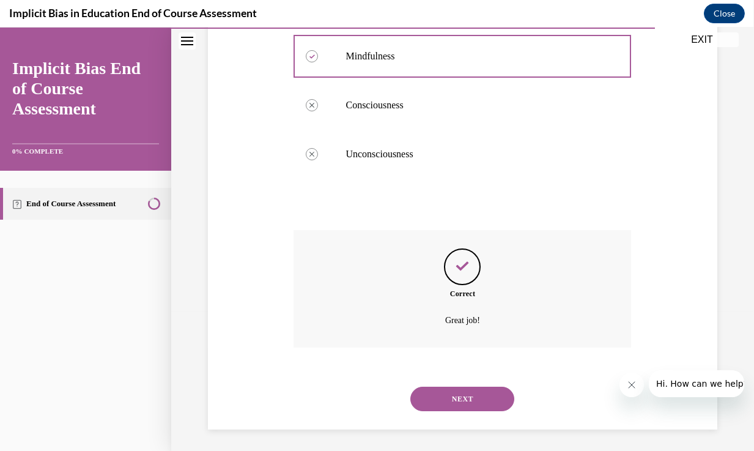
scroll to position [345, 0]
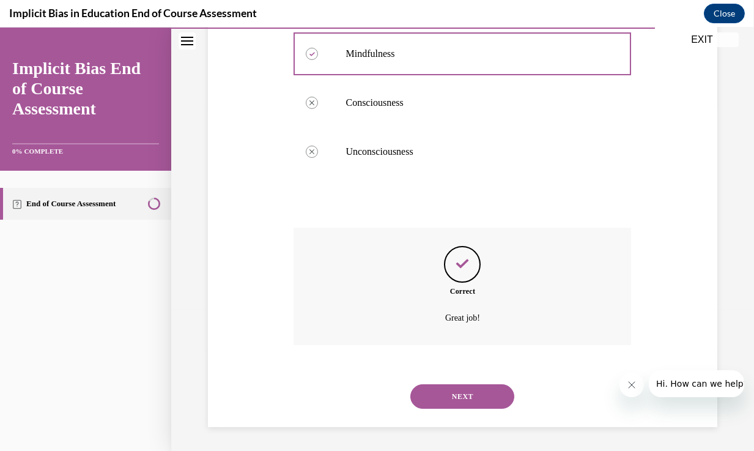
click at [486, 394] on button "NEXT" at bounding box center [462, 396] width 104 height 24
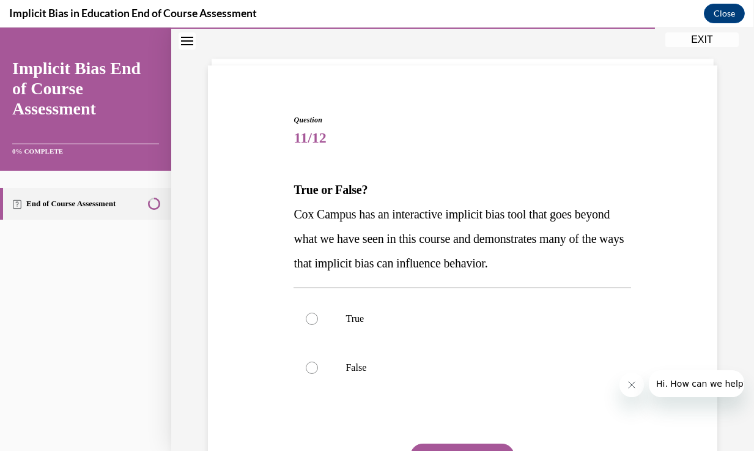
scroll to position [56, 0]
click at [358, 325] on label "True" at bounding box center [463, 318] width 338 height 49
click at [318, 324] on input "True" at bounding box center [312, 318] width 12 height 12
radio input "true"
drag, startPoint x: 444, startPoint y: 444, endPoint x: 411, endPoint y: 312, distance: 135.6
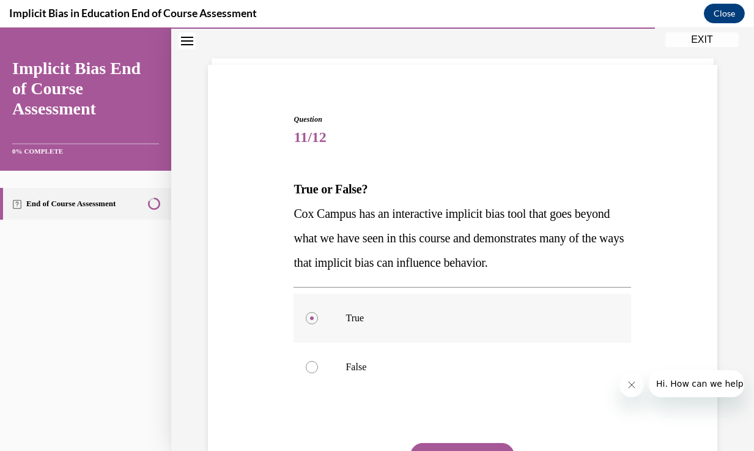
click at [411, 312] on p "True" at bounding box center [472, 318] width 255 height 12
click at [318, 312] on input "True" at bounding box center [312, 318] width 12 height 12
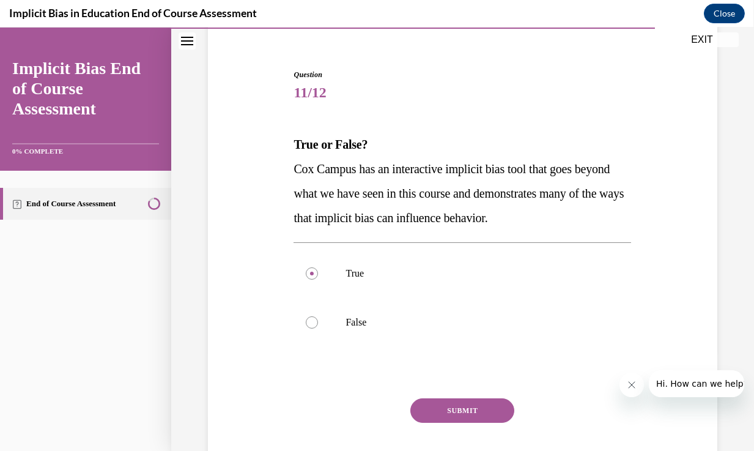
click at [484, 403] on button "SUBMIT" at bounding box center [462, 410] width 104 height 24
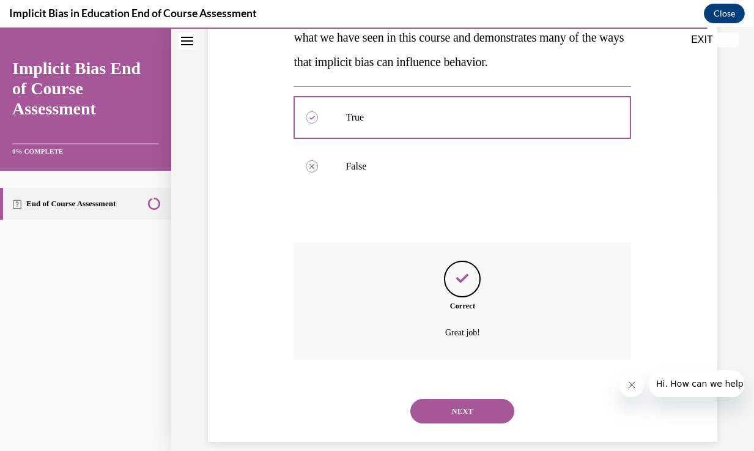
scroll to position [272, 0]
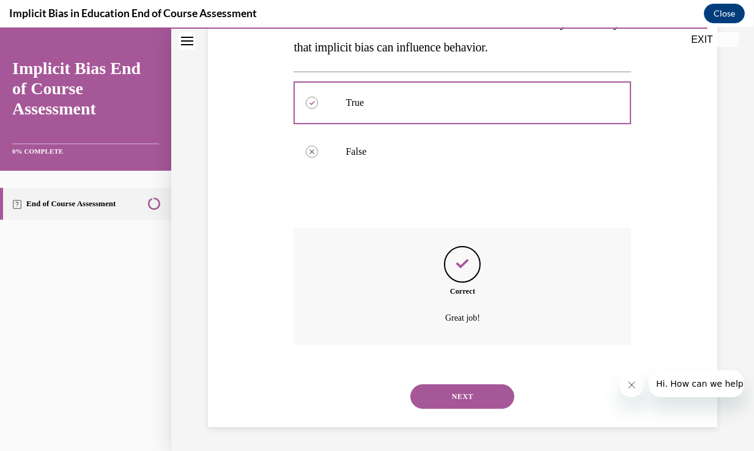
click at [464, 402] on button "NEXT" at bounding box center [462, 396] width 104 height 24
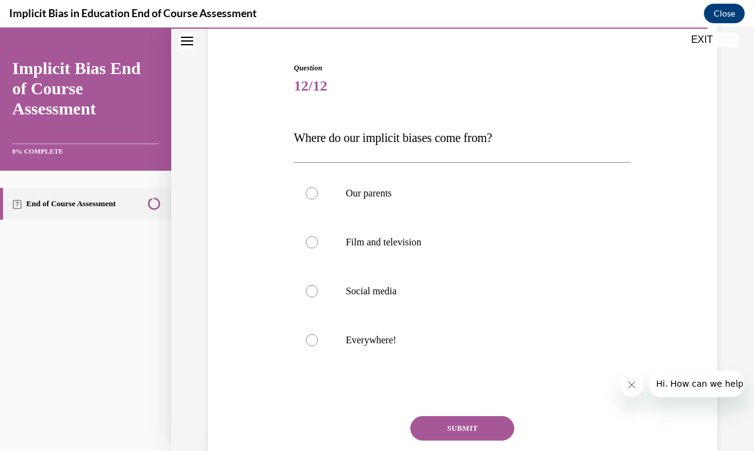
scroll to position [128, 0]
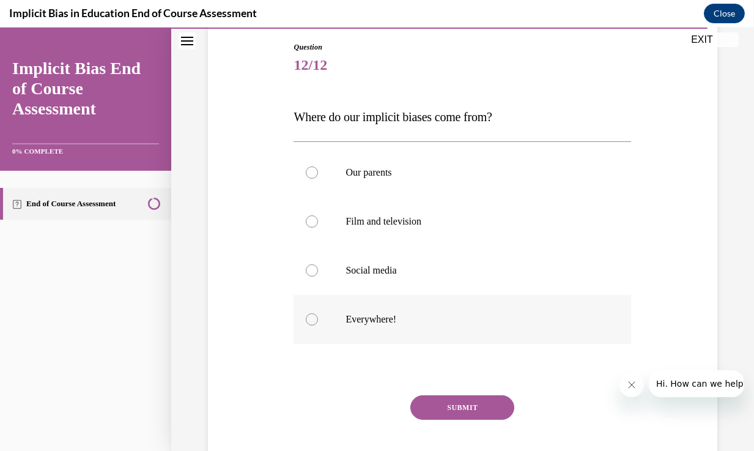
click at [308, 317] on div at bounding box center [312, 319] width 12 height 12
click at [308, 317] on input "Everywhere!" at bounding box center [312, 319] width 12 height 12
radio input "true"
click at [471, 405] on button "SUBMIT" at bounding box center [462, 407] width 104 height 24
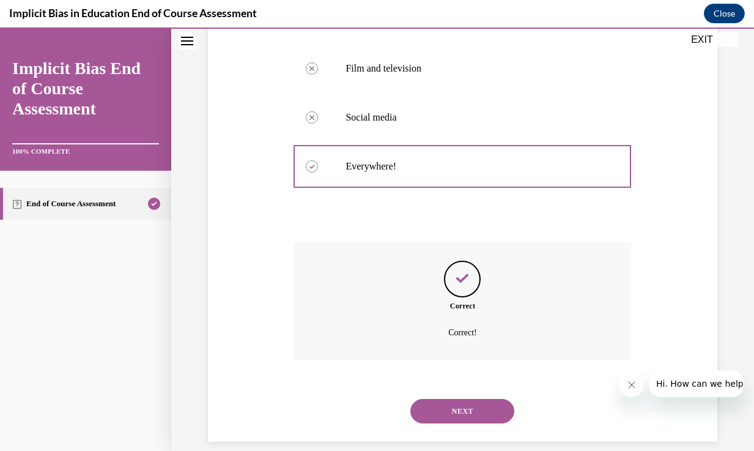
scroll to position [296, 0]
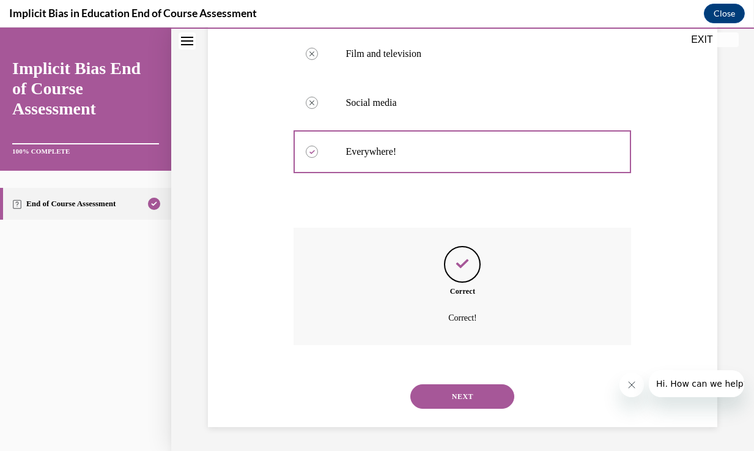
click at [476, 404] on button "NEXT" at bounding box center [462, 396] width 104 height 24
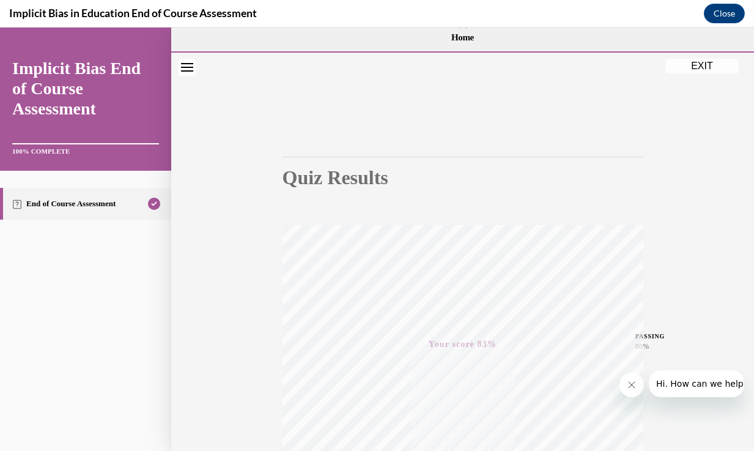
scroll to position [0, 0]
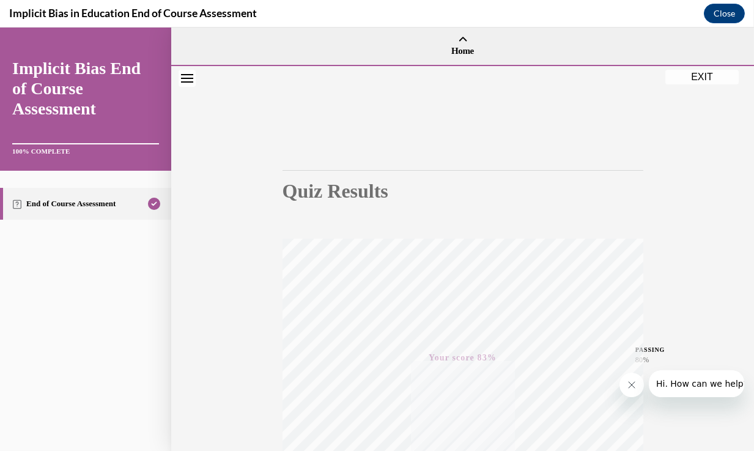
click at [705, 80] on button "EXIT" at bounding box center [701, 77] width 73 height 15
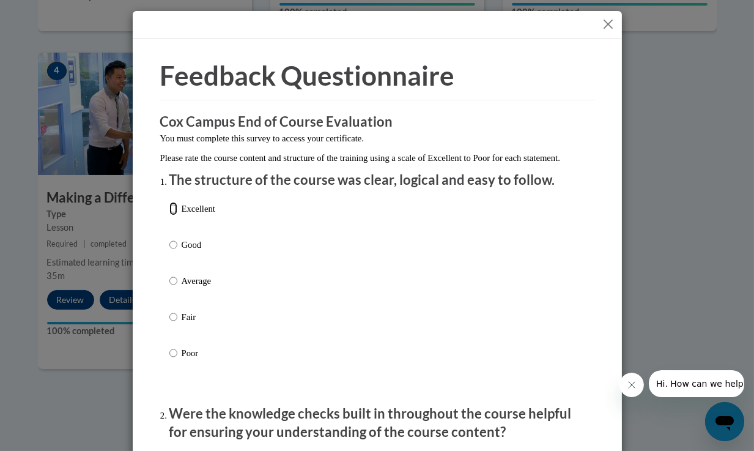
click at [169, 215] on input "Excellent" at bounding box center [173, 208] width 8 height 13
radio input "true"
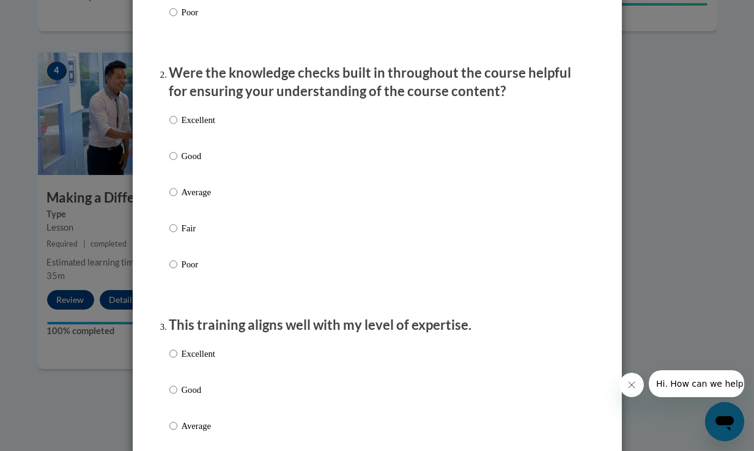
scroll to position [349, 0]
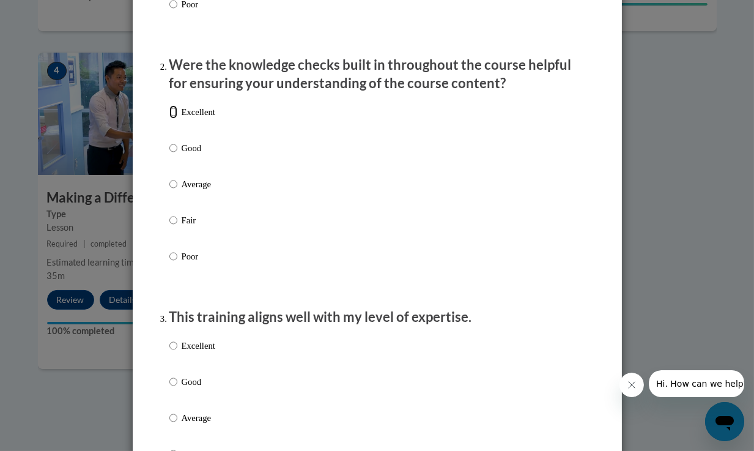
click at [171, 119] on input "Excellent" at bounding box center [173, 111] width 8 height 13
radio input "true"
click at [169, 352] on input "Excellent" at bounding box center [173, 345] width 8 height 13
radio input "true"
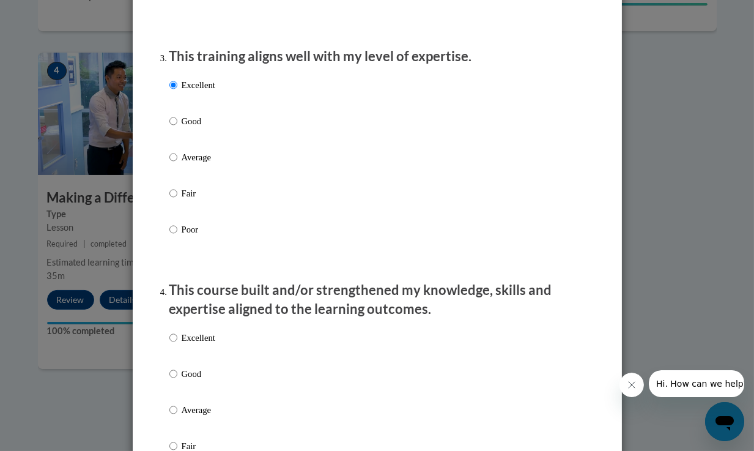
scroll to position [641, 0]
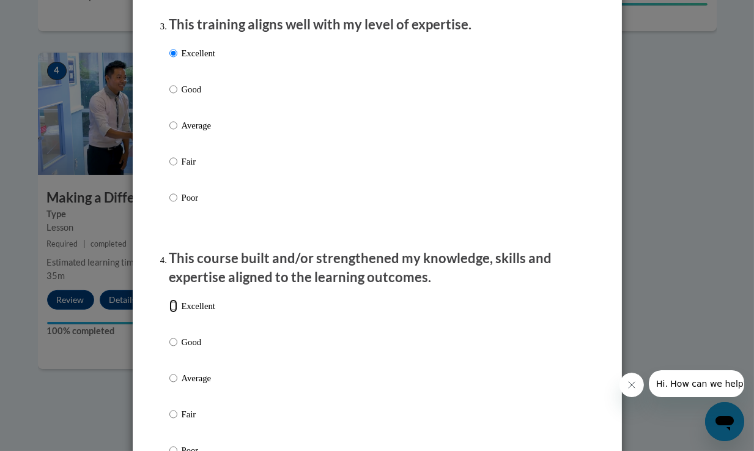
click at [169, 312] on input "Excellent" at bounding box center [173, 305] width 8 height 13
radio input "true"
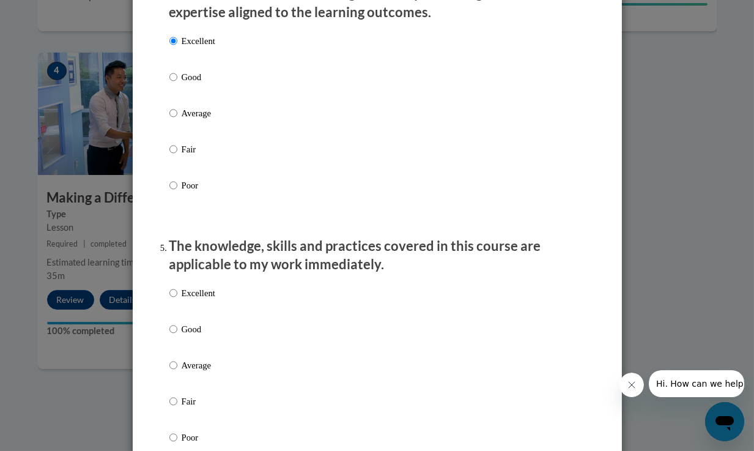
scroll to position [976, 0]
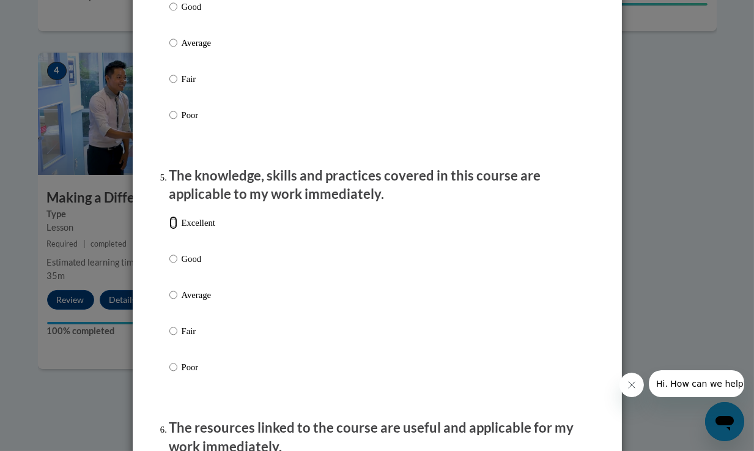
click at [169, 229] on input "Excellent" at bounding box center [173, 222] width 8 height 13
radio input "true"
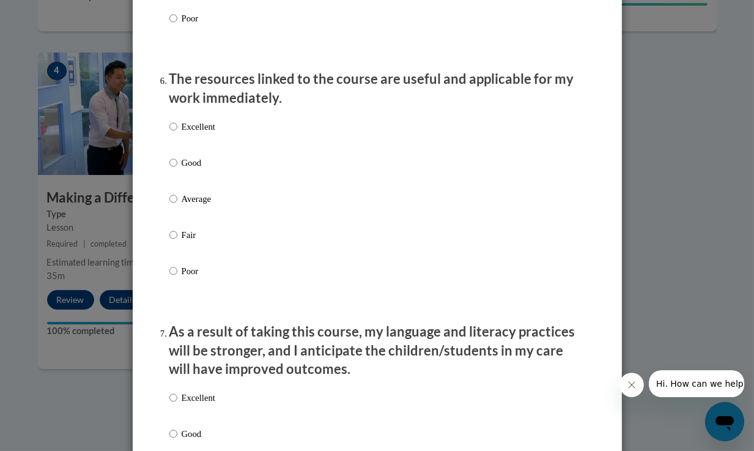
scroll to position [1356, 0]
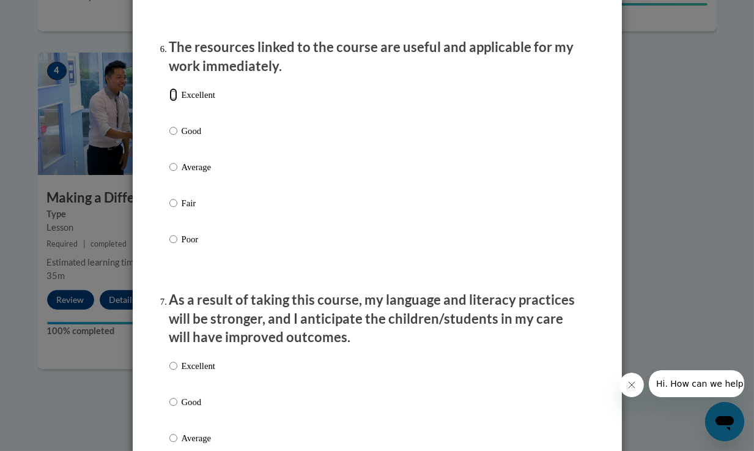
click at [170, 102] on input "Excellent" at bounding box center [173, 94] width 8 height 13
radio input "true"
click at [169, 372] on input "Excellent" at bounding box center [173, 365] width 8 height 13
radio input "true"
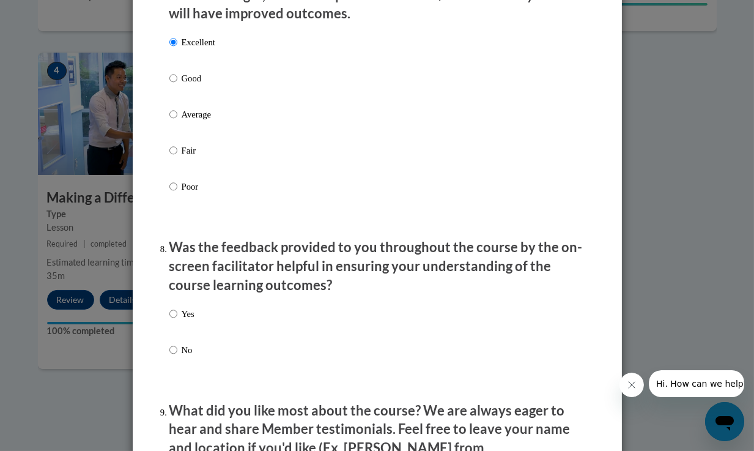
scroll to position [1746, 0]
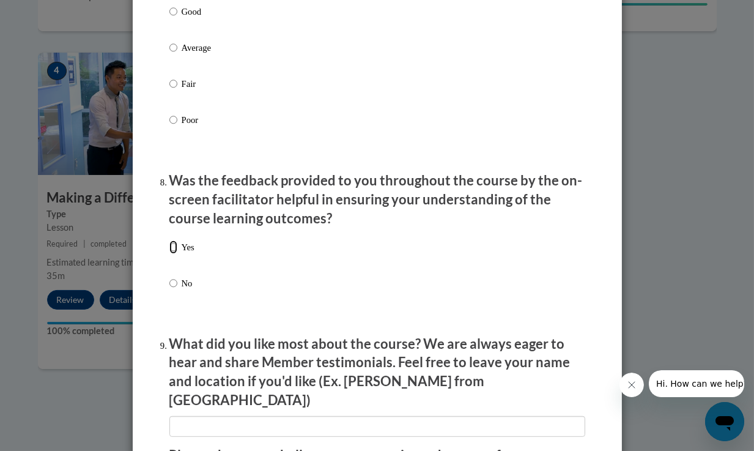
click at [169, 254] on input "Yes" at bounding box center [173, 246] width 8 height 13
radio input "true"
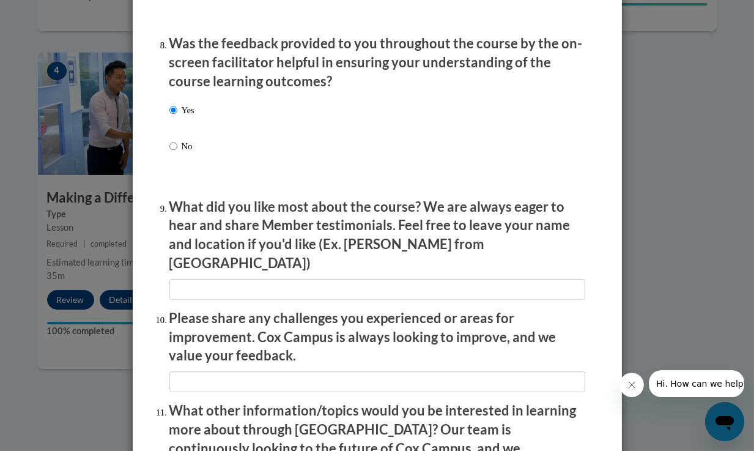
scroll to position [2093, 0]
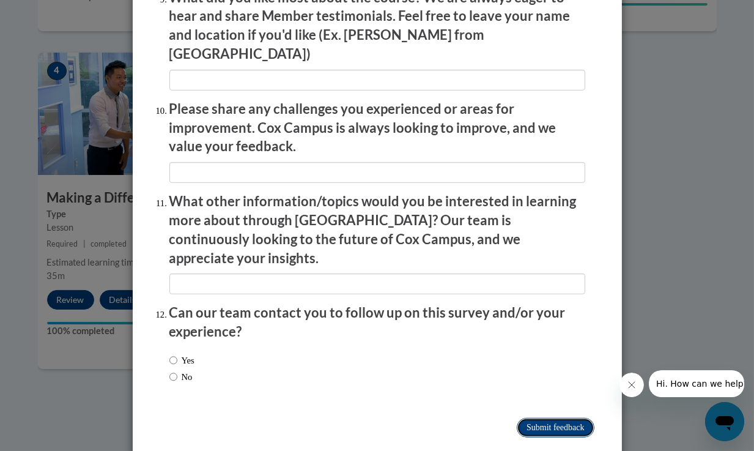
click at [578, 418] on input "Submit feedback" at bounding box center [555, 428] width 77 height 20
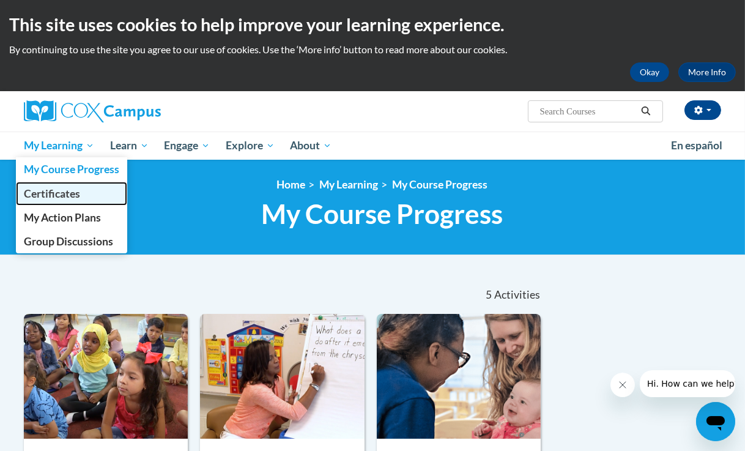
click at [40, 196] on span "Certificates" at bounding box center [52, 193] width 56 height 13
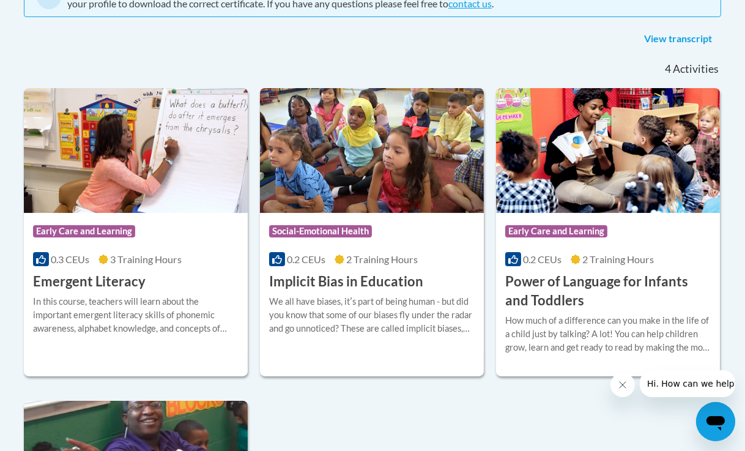
scroll to position [298, 0]
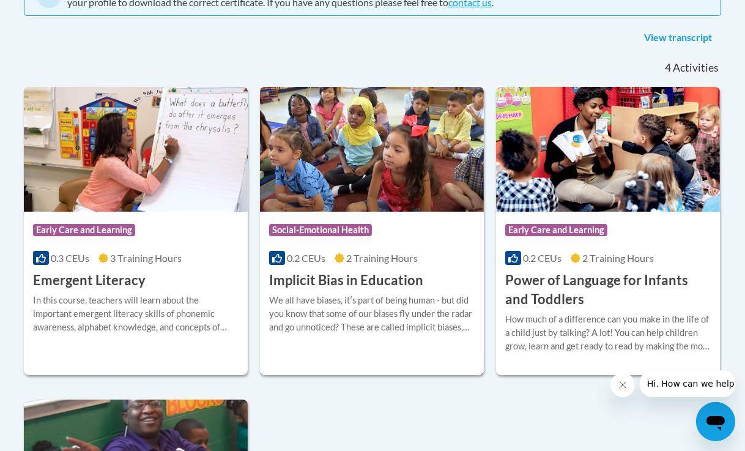
click at [361, 299] on div "We all have biases, itʹs part of being human - but did you know that some of ou…" at bounding box center [371, 314] width 205 height 40
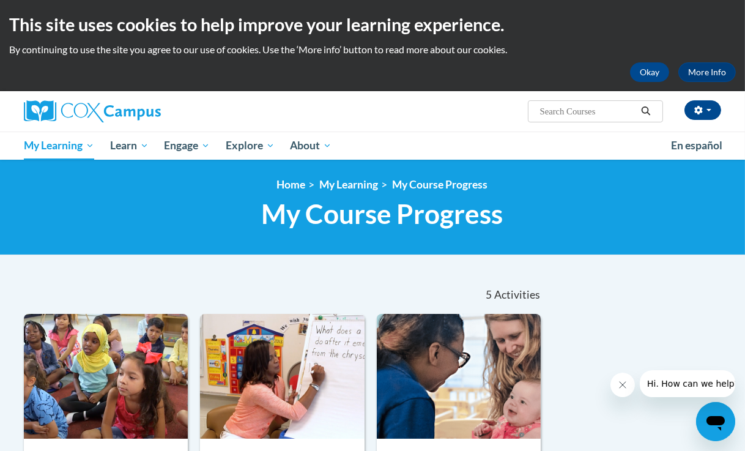
click at [565, 111] on input "Search..." at bounding box center [588, 111] width 98 height 15
type input "social emotional"
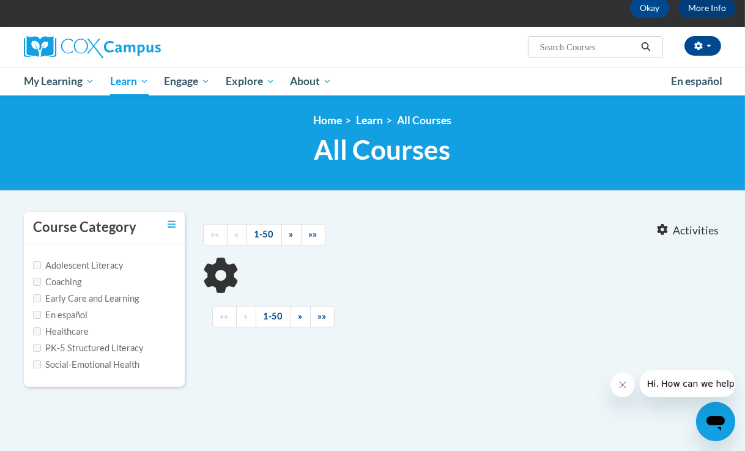
type input "social emotional"
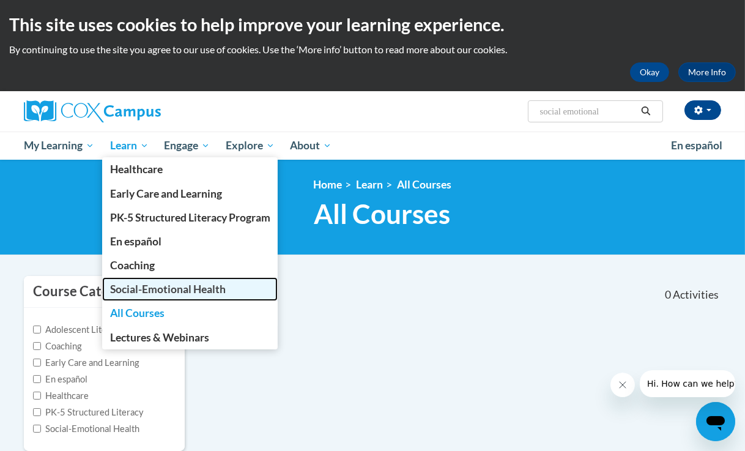
click at [131, 290] on span "Social-Emotional Health" at bounding box center [168, 289] width 116 height 13
